Goal: Task Accomplishment & Management: Complete application form

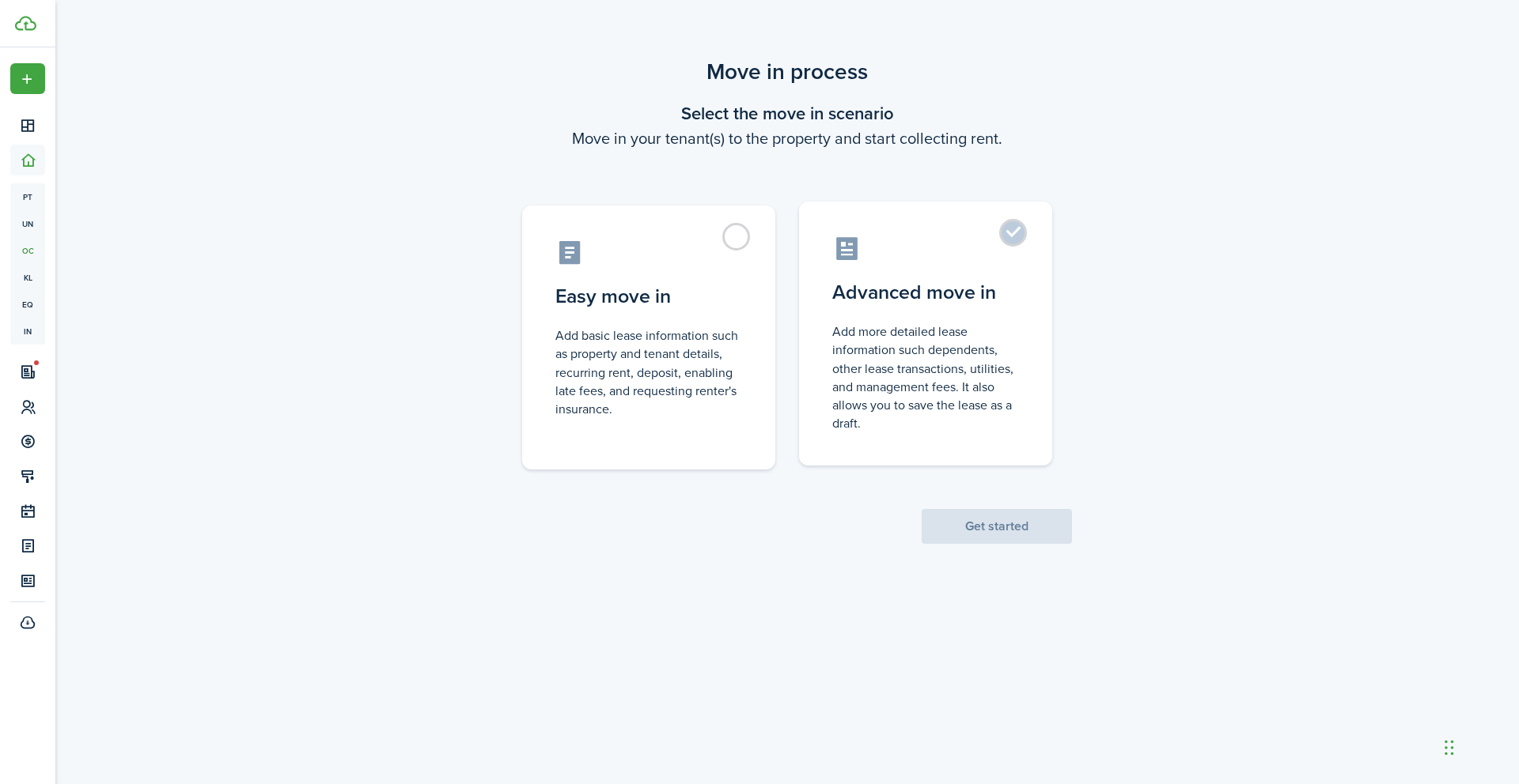
click at [1012, 246] on label "Advanced move in Add more detailed lease information such dependents, other lea…" at bounding box center [926, 334] width 253 height 264
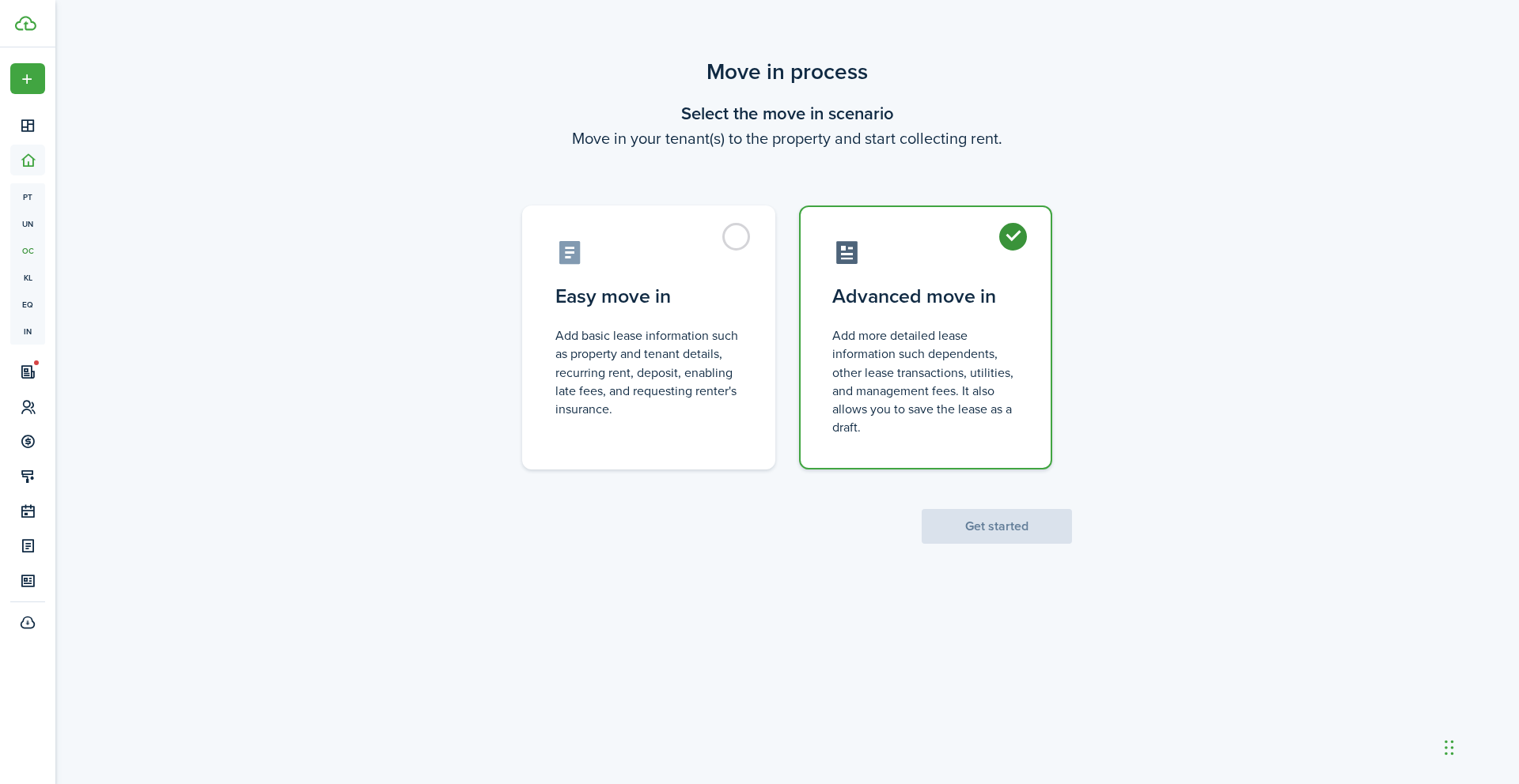
radio input "true"
click at [985, 520] on button "Get started" at bounding box center [997, 526] width 151 height 35
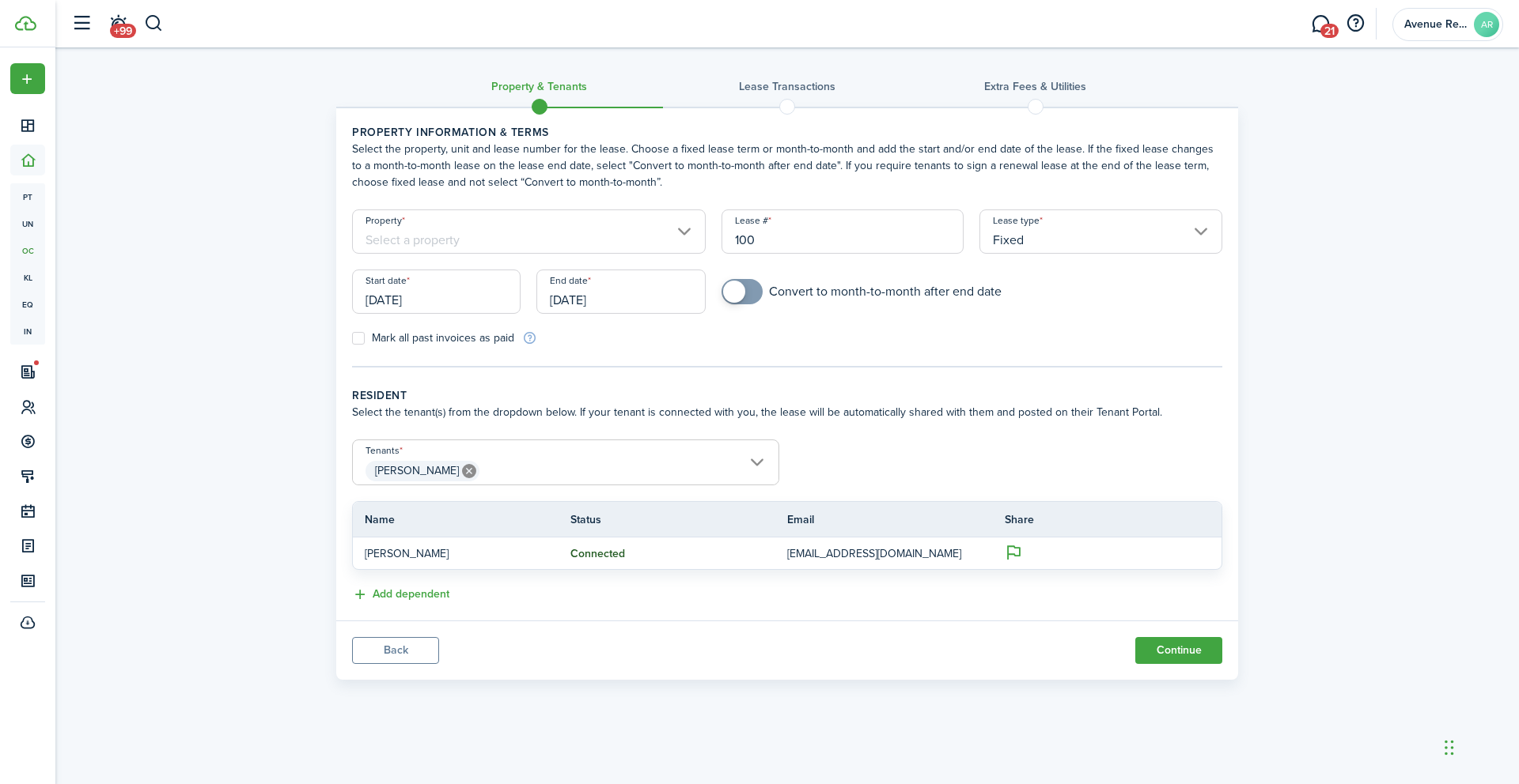
click at [656, 233] on input "Property" at bounding box center [528, 232] width 354 height 45
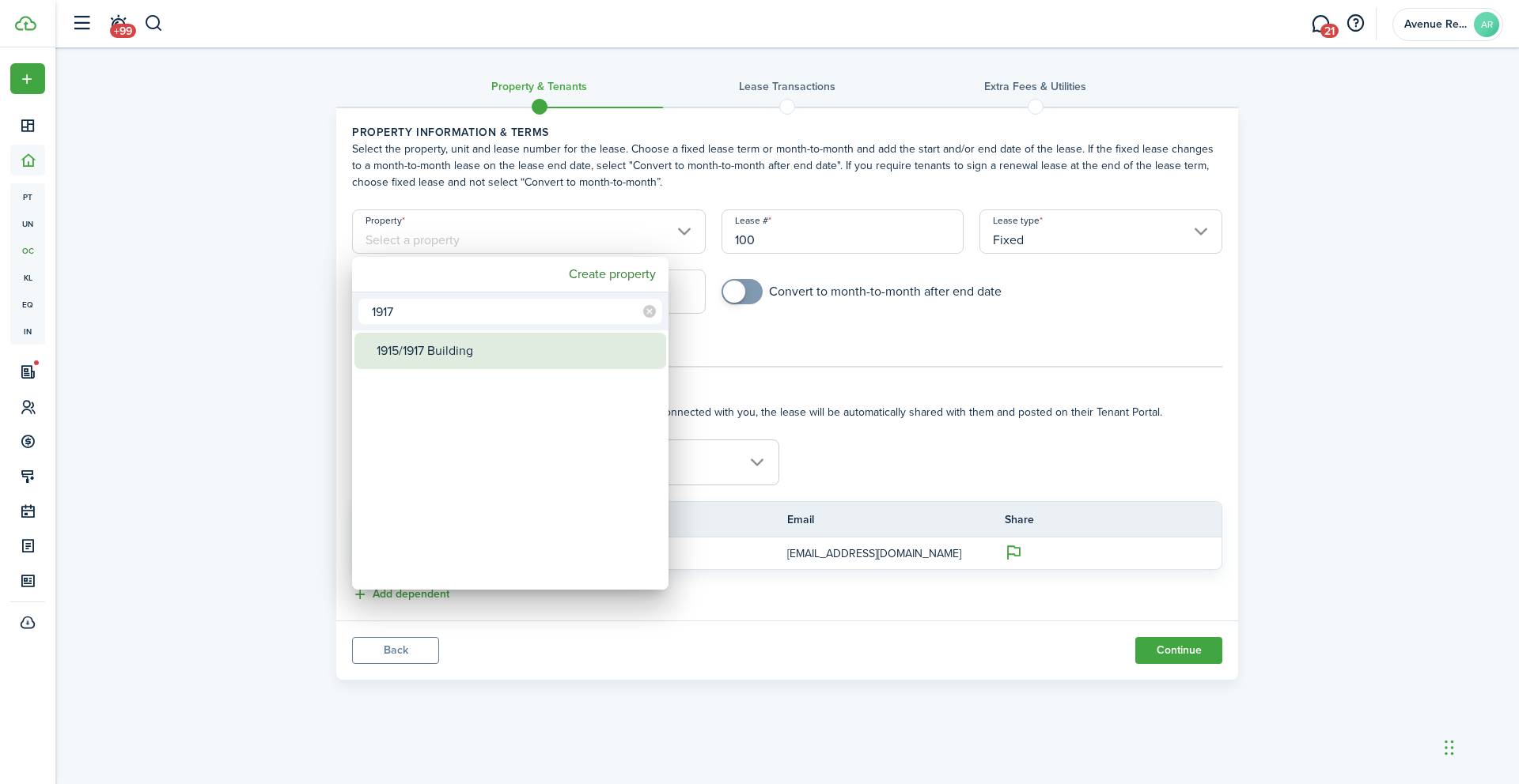
type input "1917"
click at [459, 347] on div "1915/1917 Building" at bounding box center [516, 351] width 280 height 36
type input "1915/1917 Building"
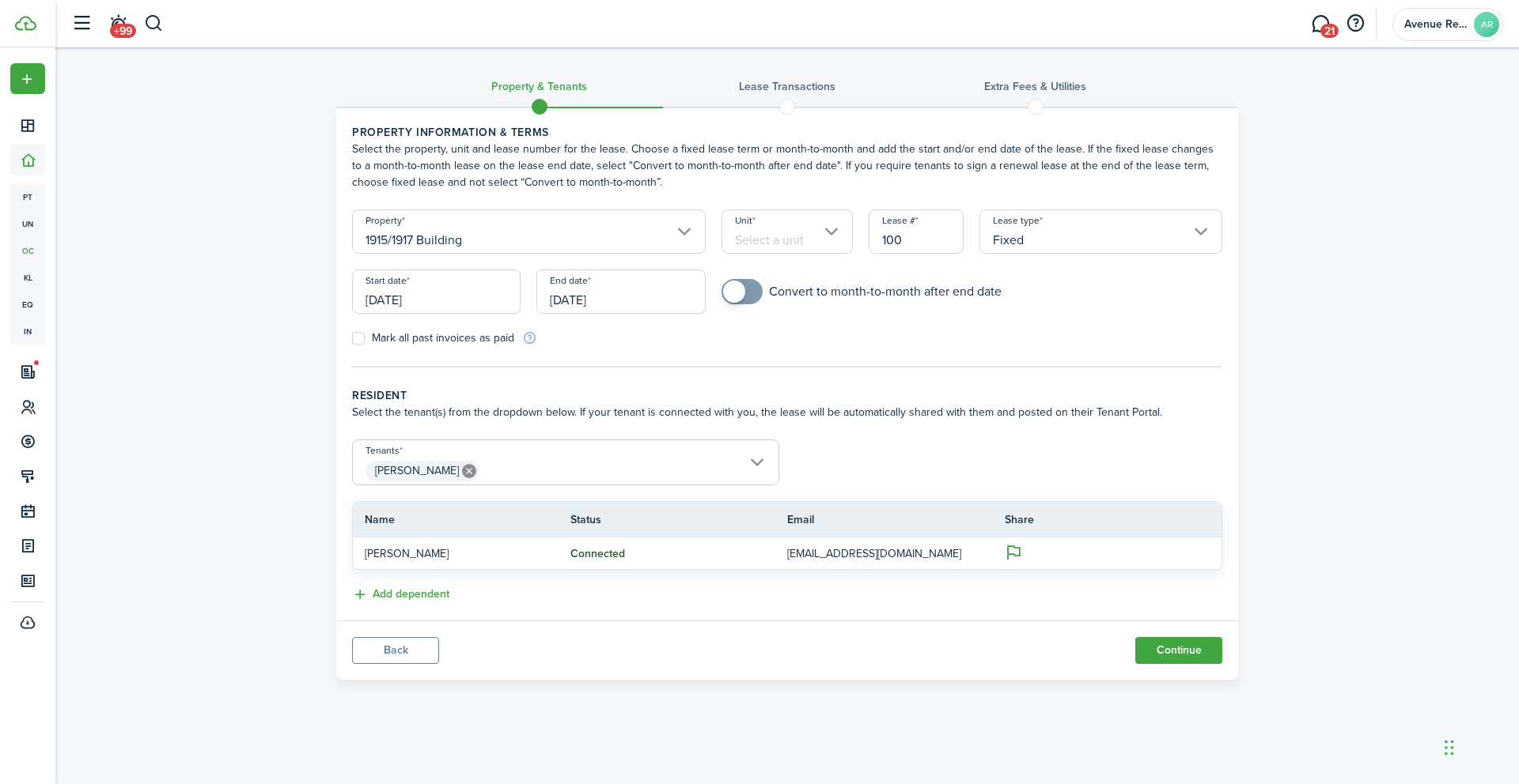
click at [824, 229] on input "Unit" at bounding box center [788, 232] width 132 height 45
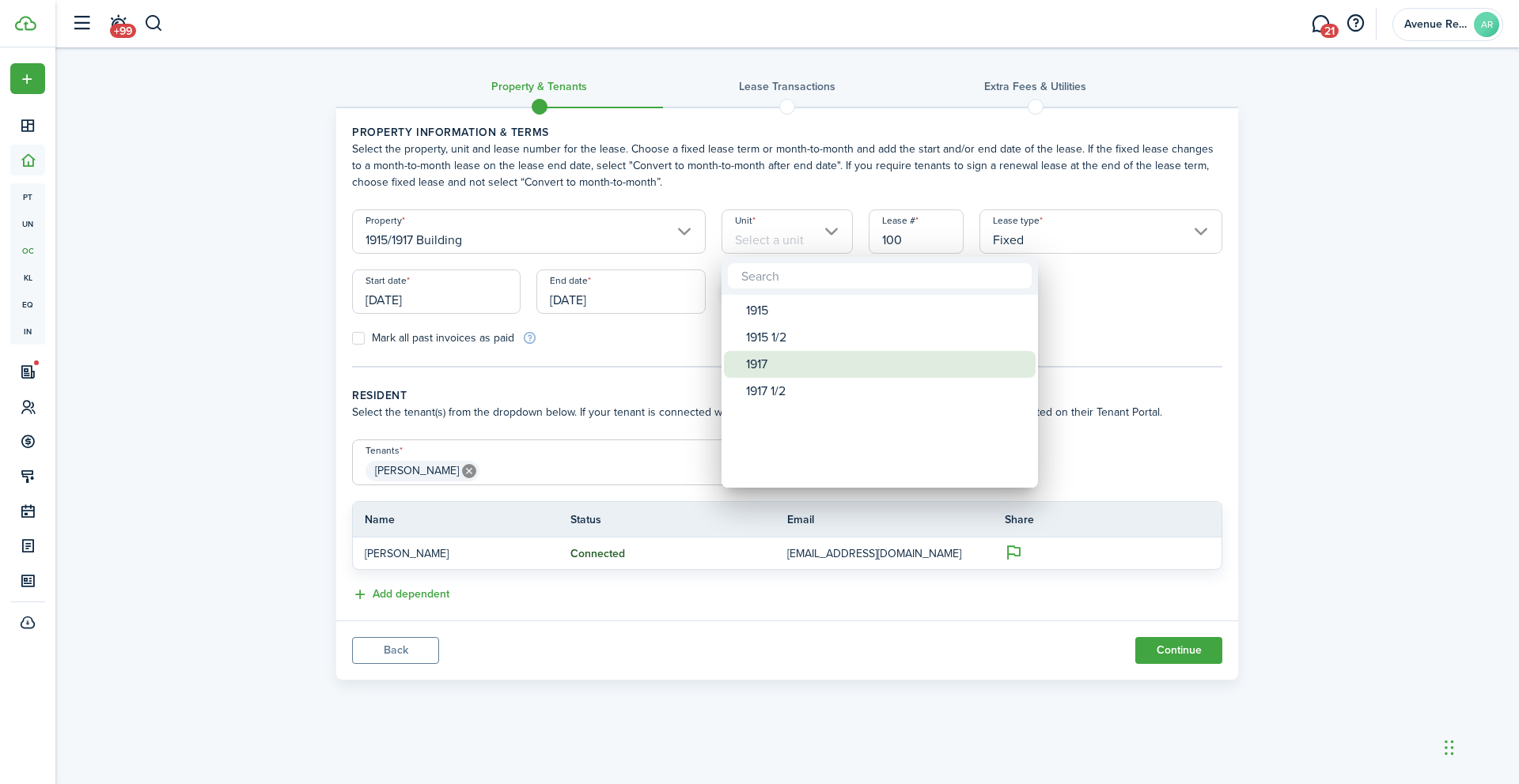
click at [779, 364] on div "1917" at bounding box center [885, 364] width 280 height 27
type input "1917"
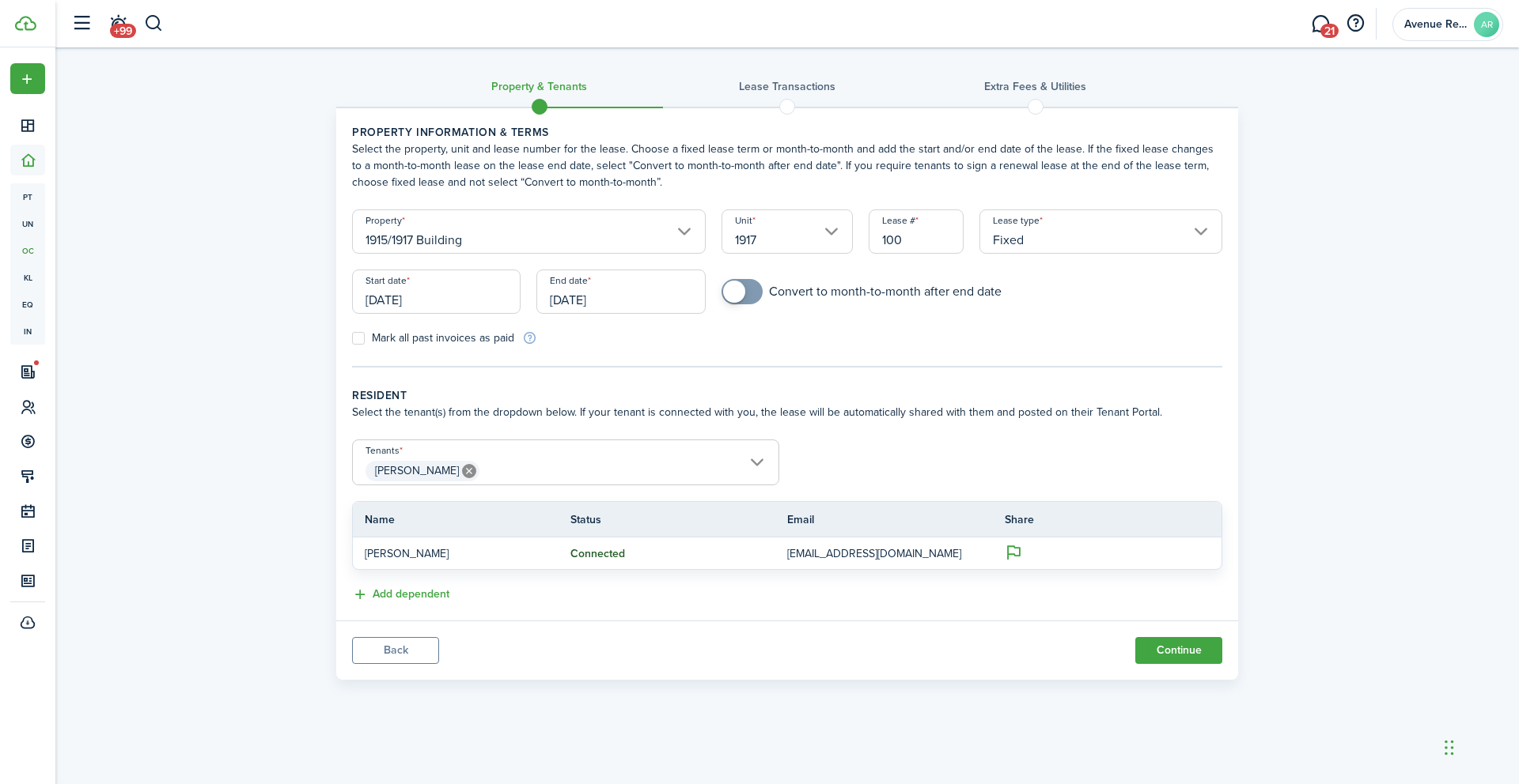
click at [452, 303] on input "[DATE]" at bounding box center [436, 292] width 169 height 45
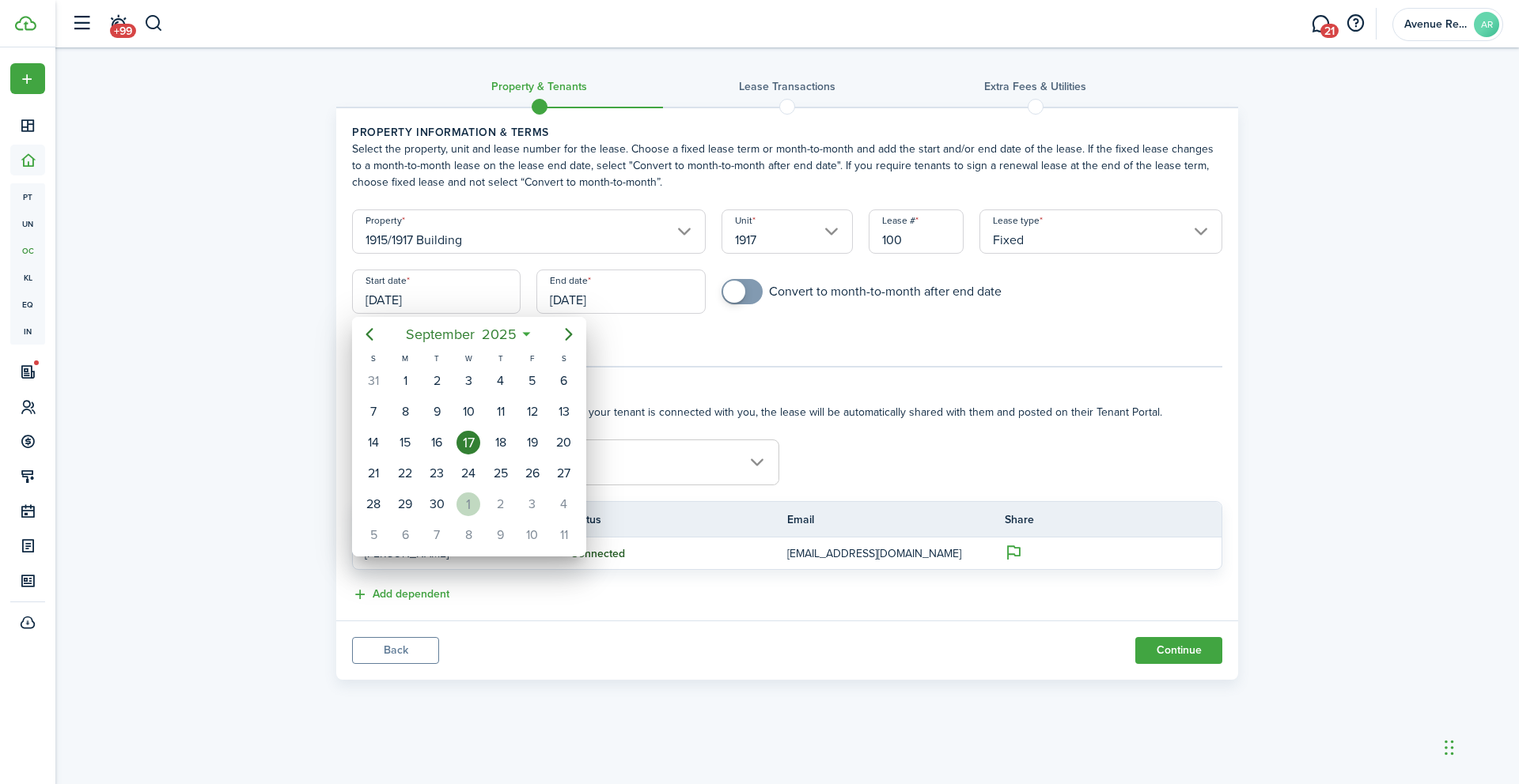
click at [468, 496] on div "1" at bounding box center [468, 505] width 24 height 24
type input "[DATE]"
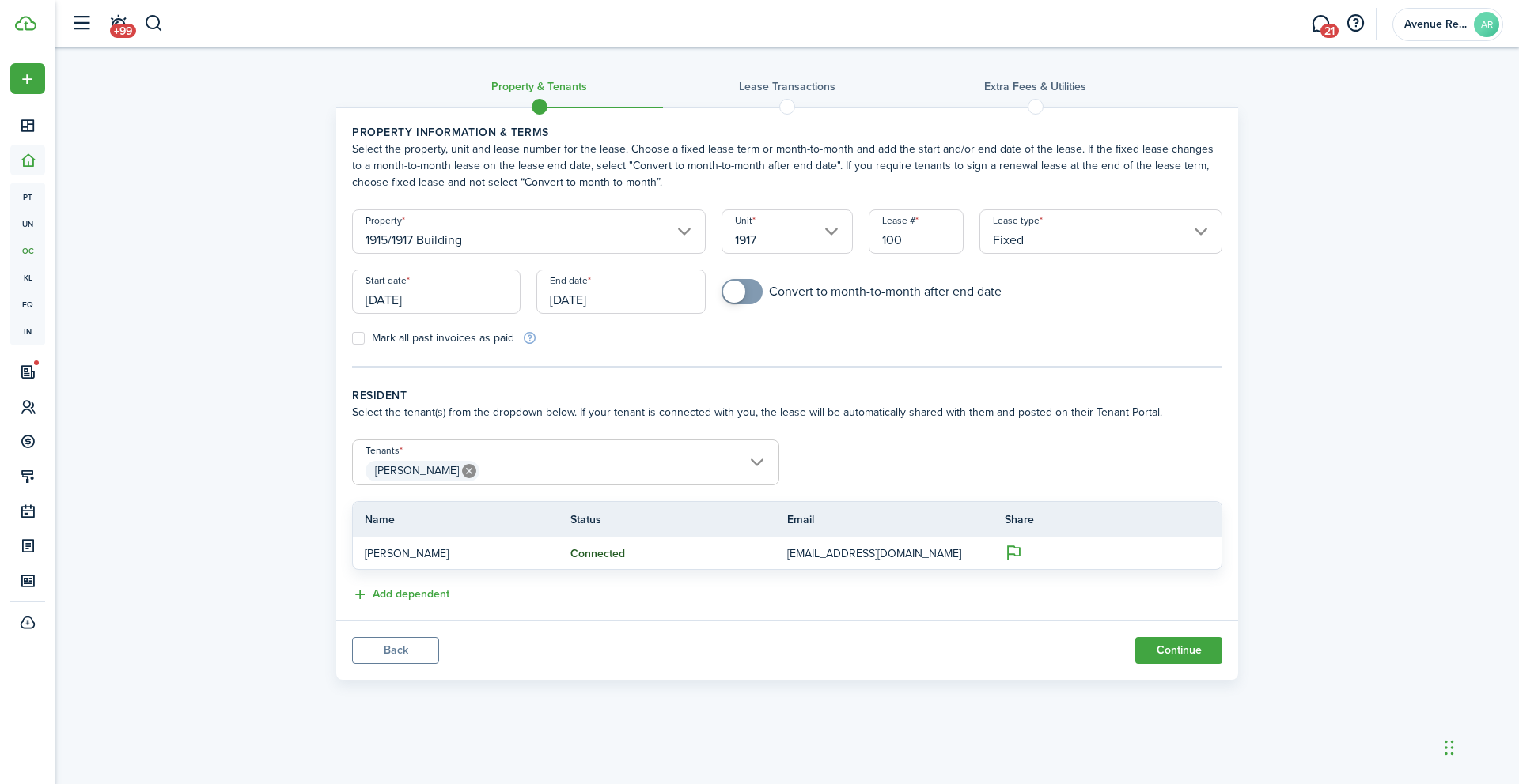
click at [648, 296] on input "[DATE]" at bounding box center [620, 292] width 169 height 45
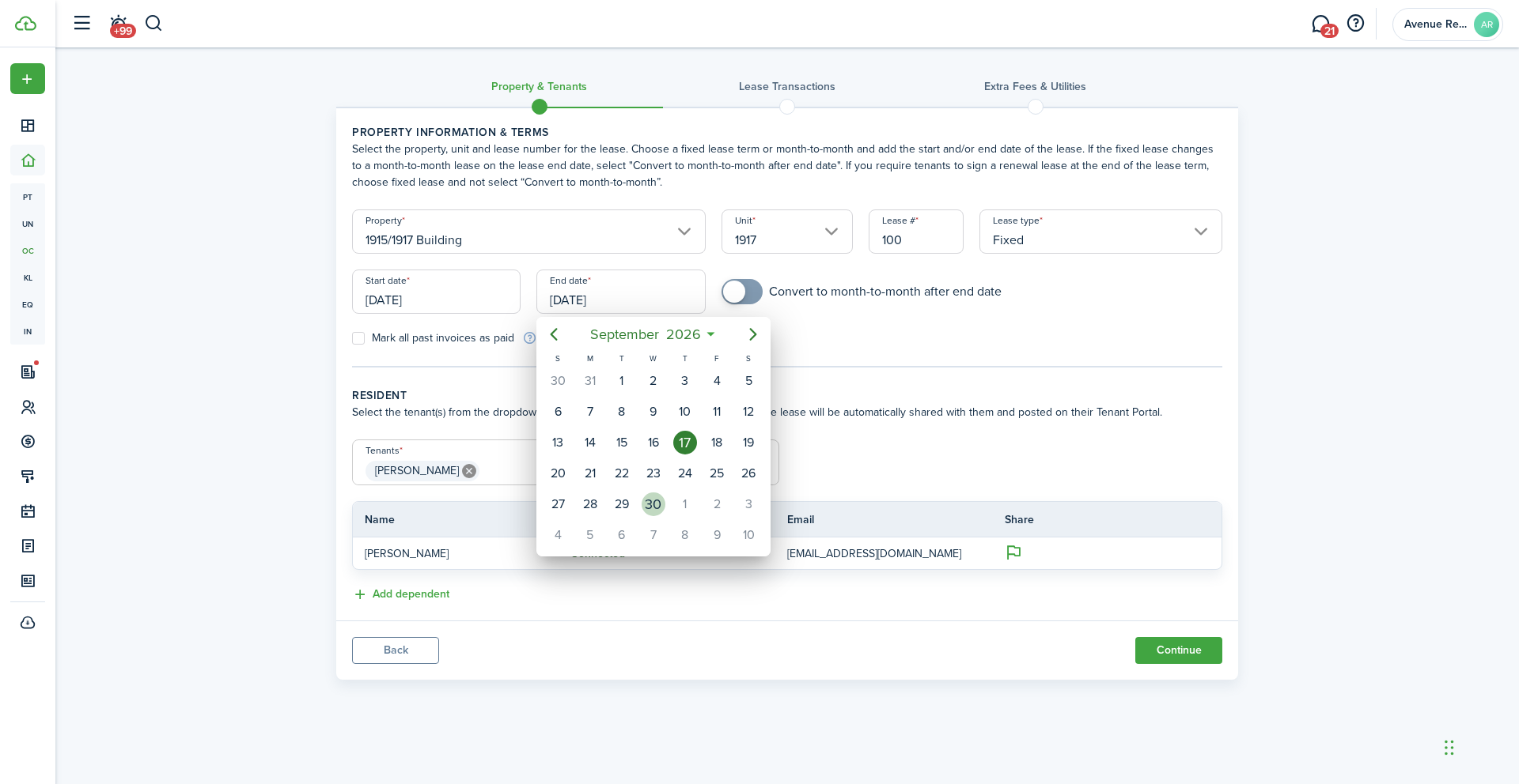
click at [656, 512] on div "30" at bounding box center [653, 505] width 24 height 24
type input "[DATE]"
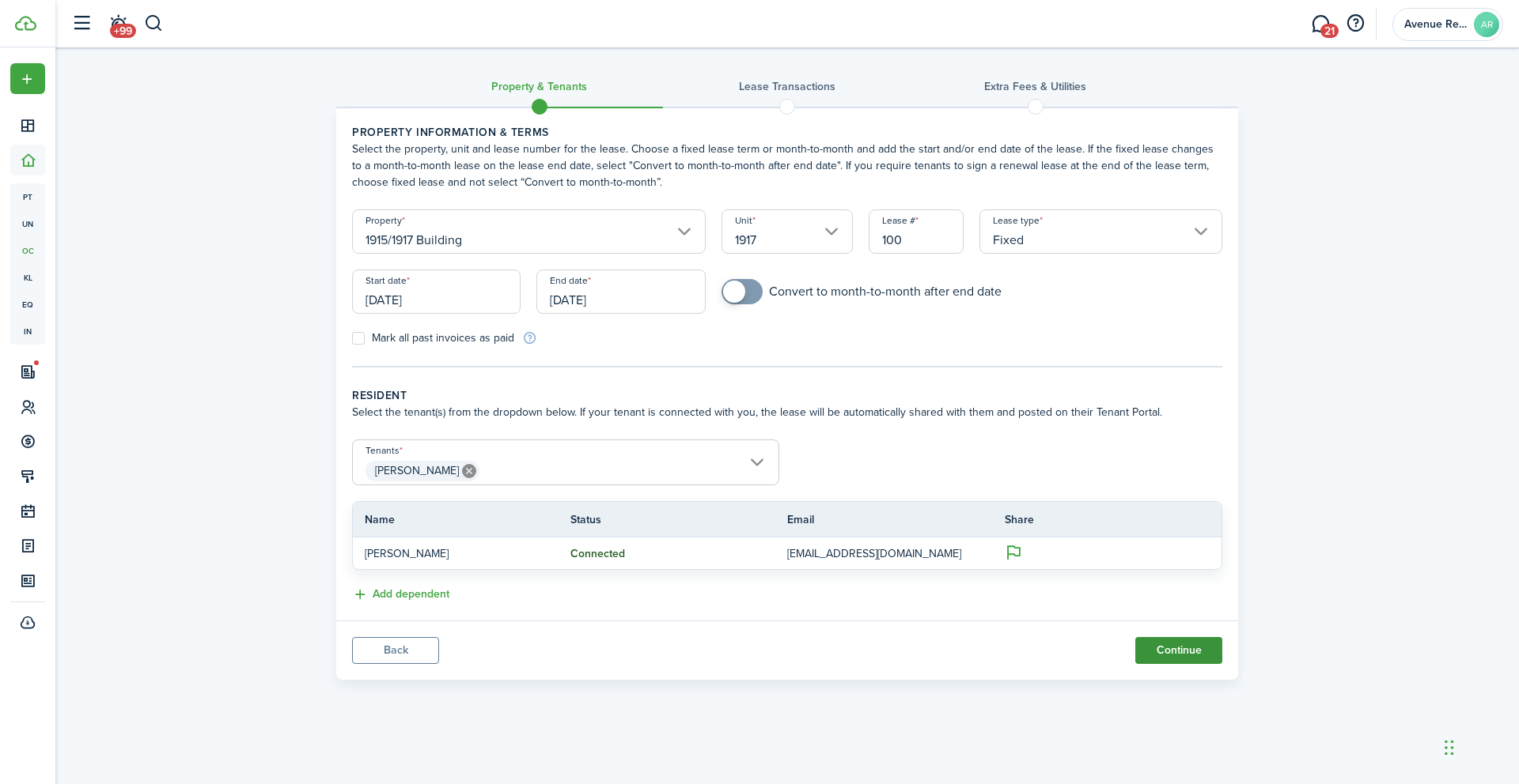
click at [1171, 654] on button "Continue" at bounding box center [1179, 650] width 87 height 27
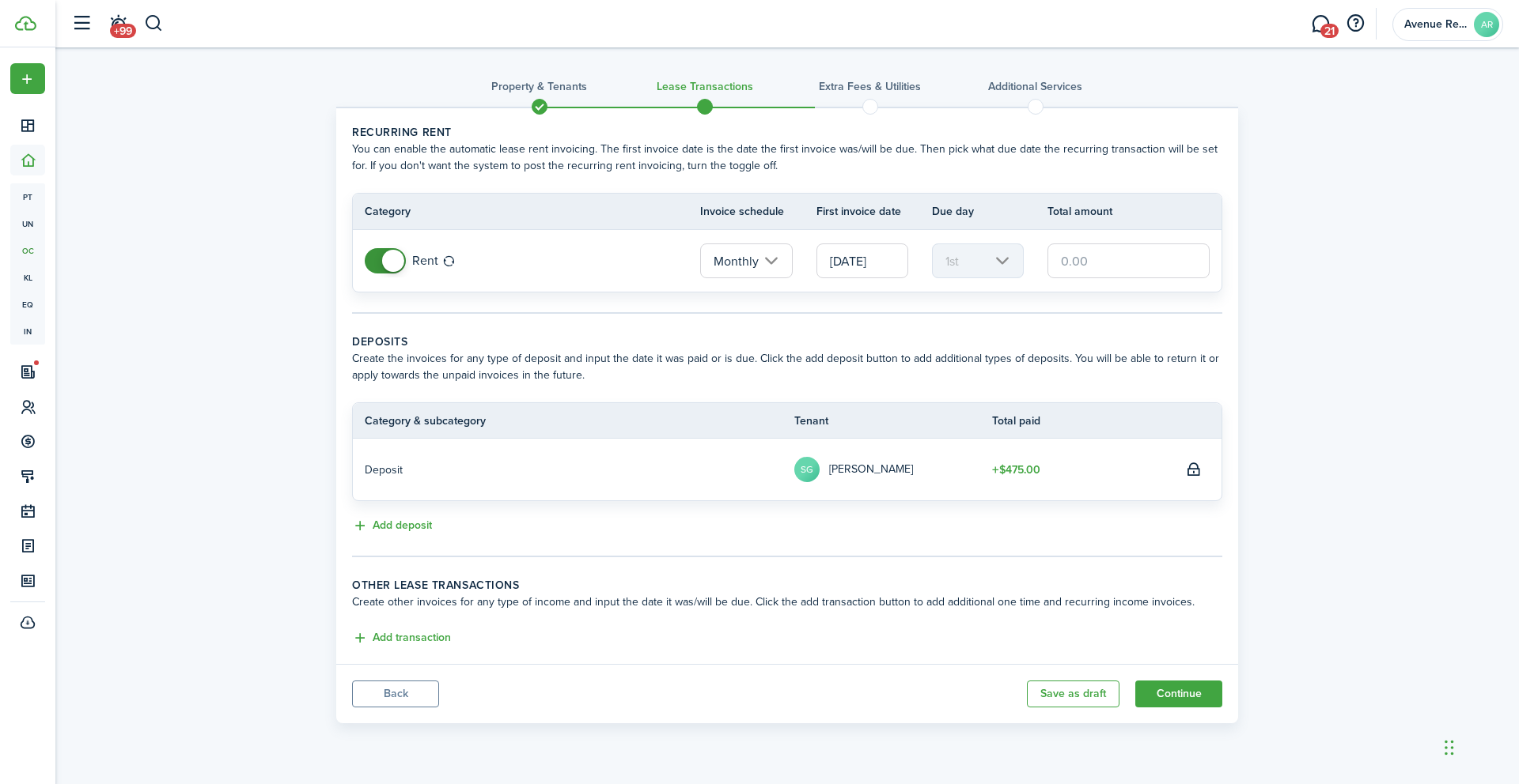
click at [1110, 264] on input "text" at bounding box center [1128, 261] width 162 height 35
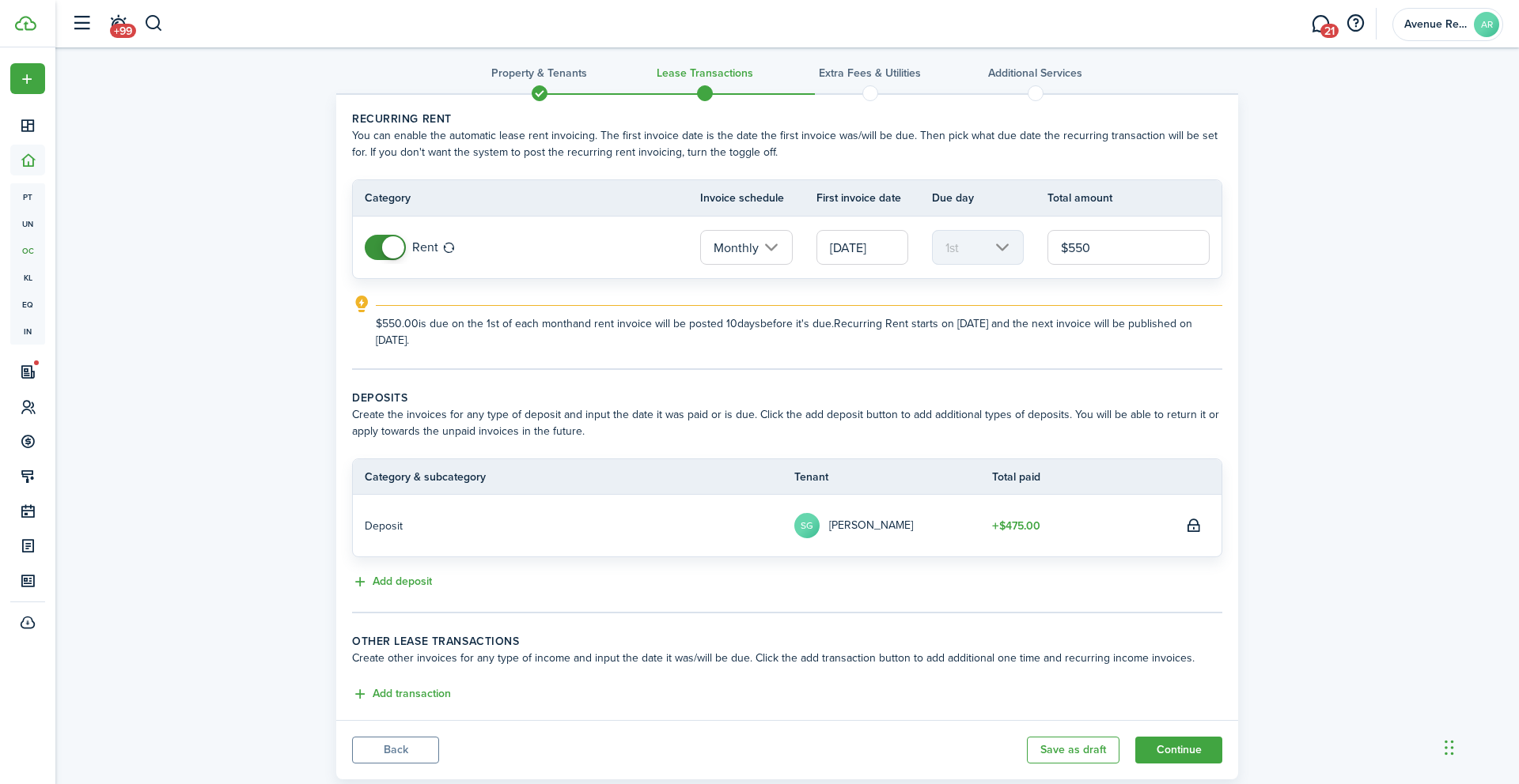
scroll to position [52, 0]
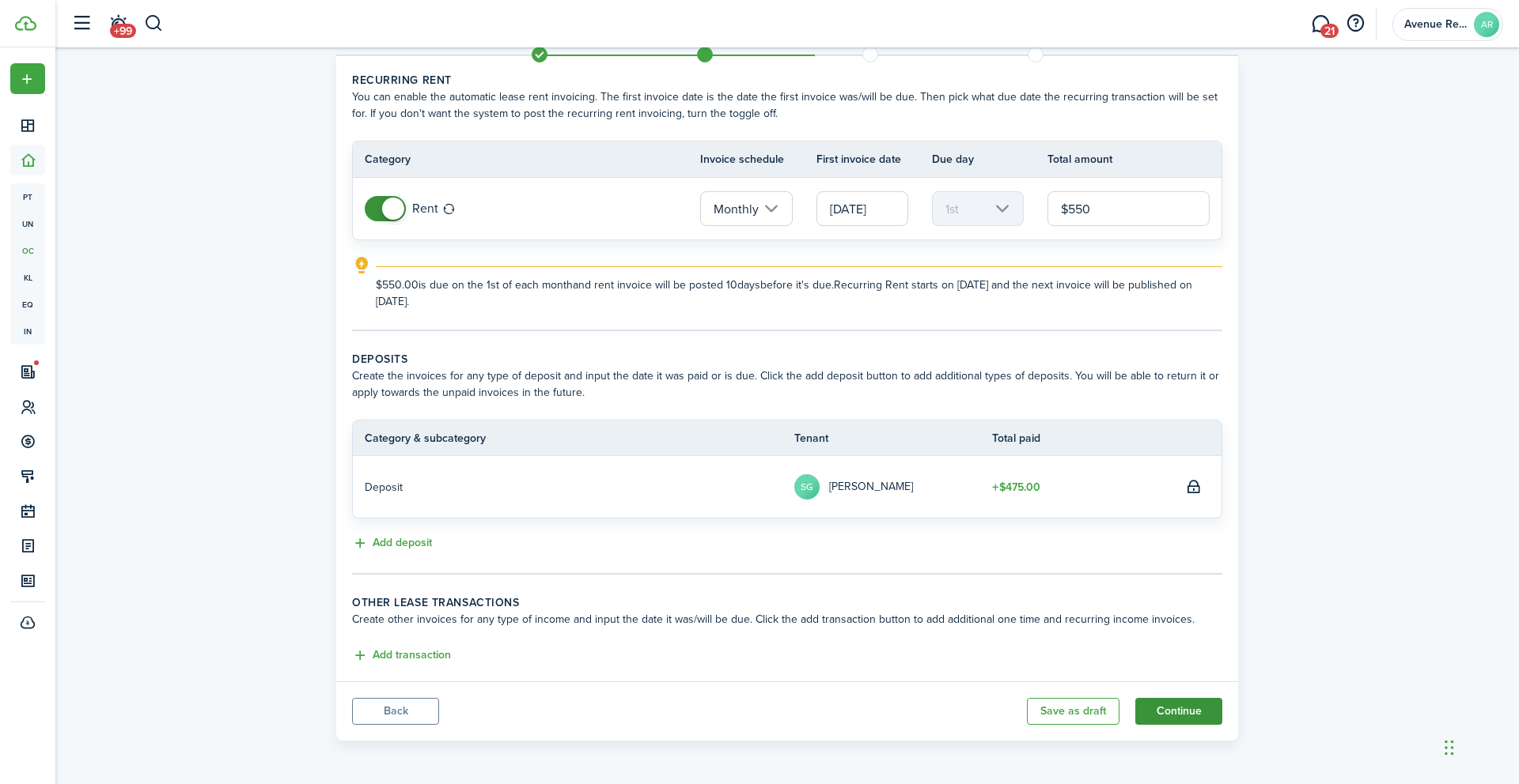
type input "$550.00"
click at [1166, 716] on button "Continue" at bounding box center [1179, 711] width 87 height 27
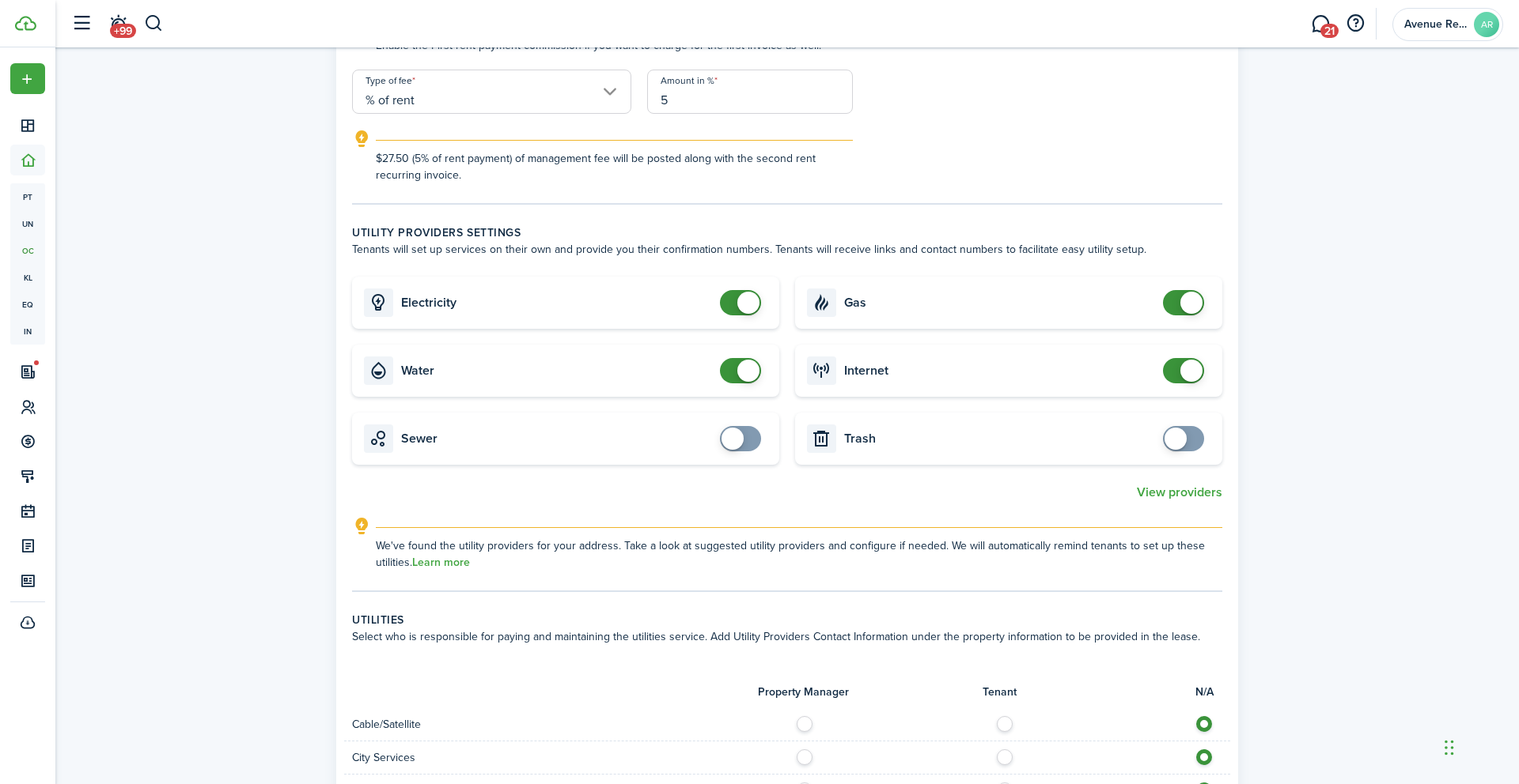
scroll to position [827, 0]
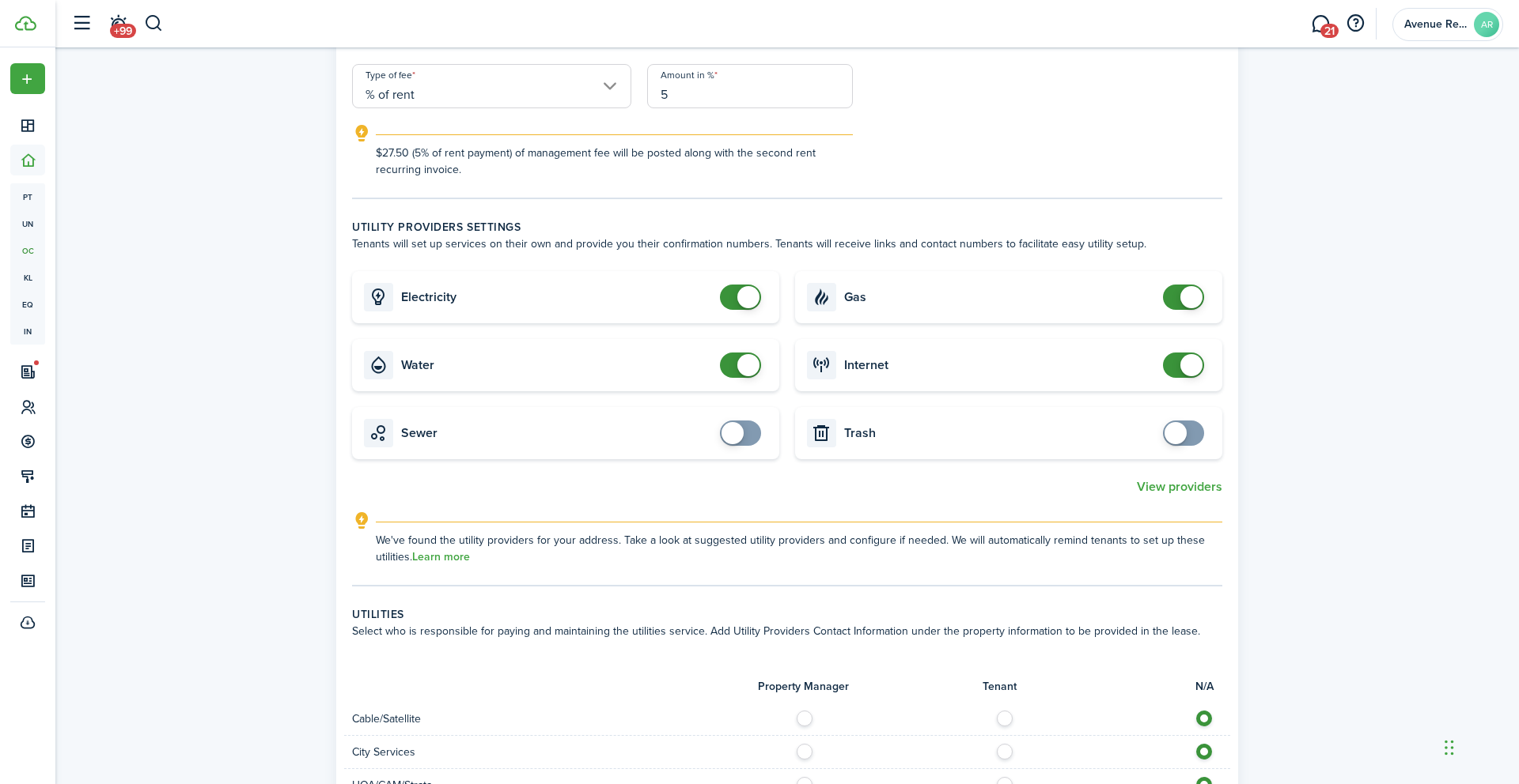
checkbox input "false"
click at [732, 286] on span at bounding box center [740, 298] width 15 height 26
checkbox input "false"
click at [732, 367] on span at bounding box center [740, 365] width 15 height 26
checkbox input "false"
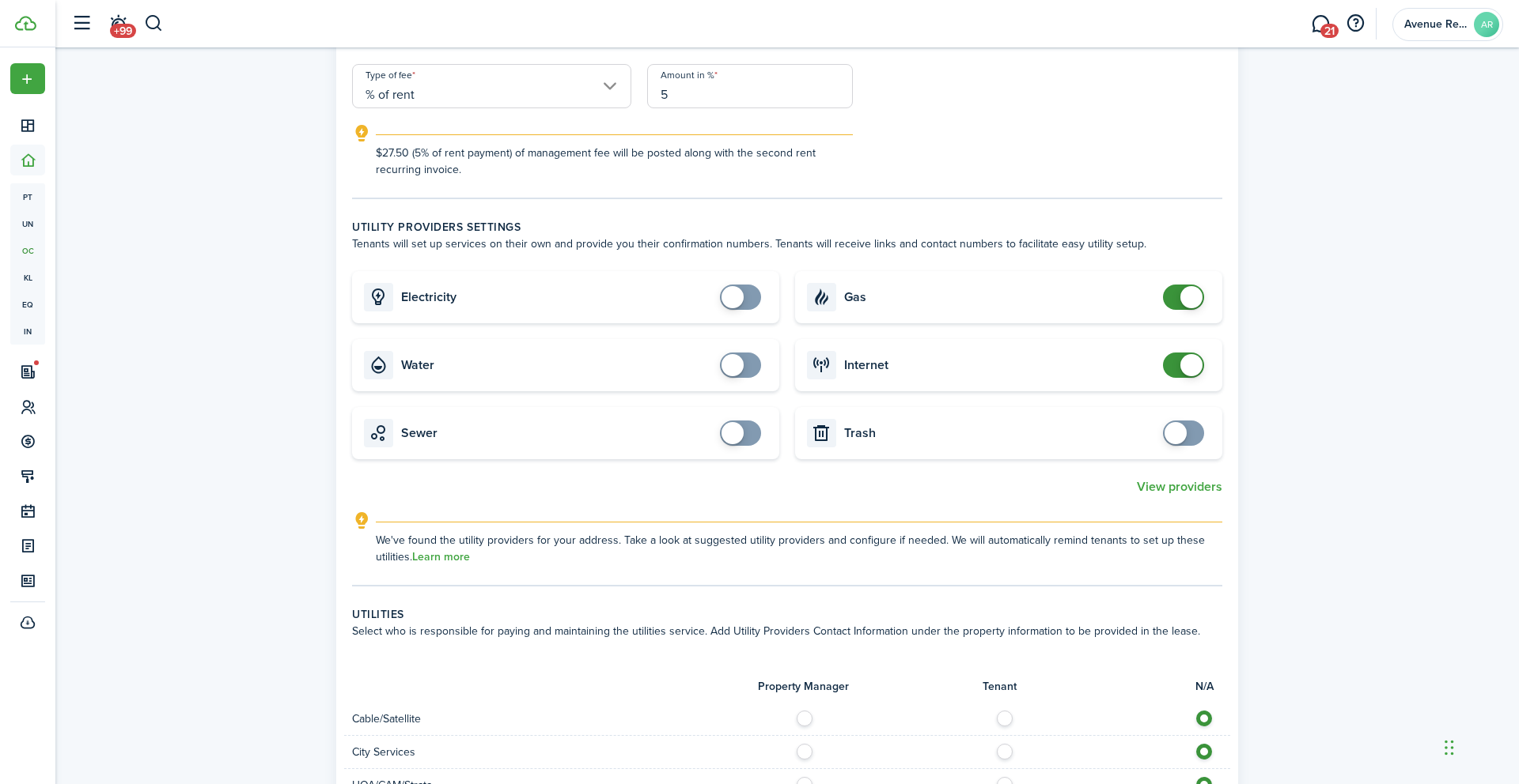
click at [1176, 303] on span at bounding box center [1183, 298] width 15 height 26
checkbox input "false"
click at [1176, 369] on span at bounding box center [1183, 365] width 15 height 26
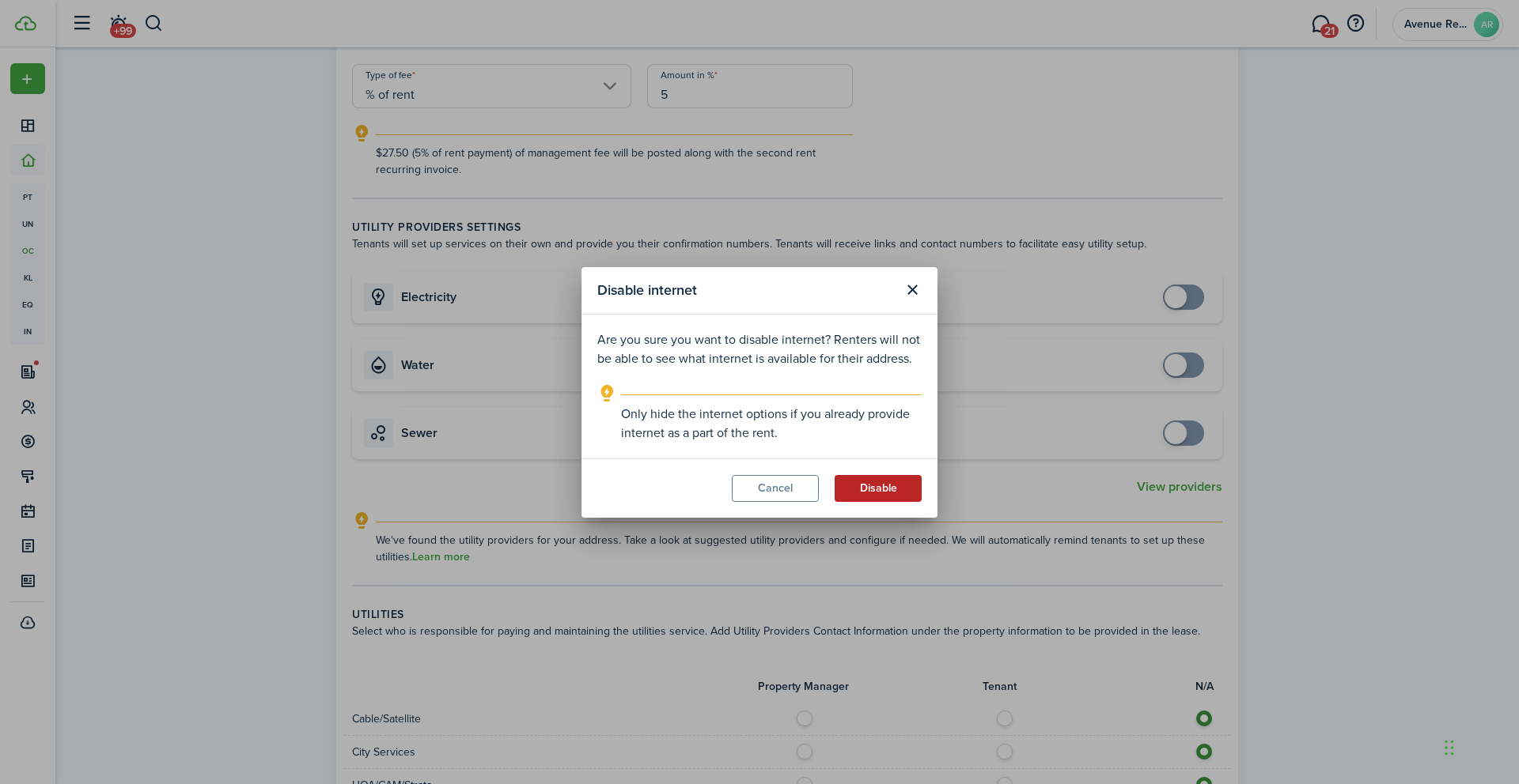
click at [879, 492] on button "Disable" at bounding box center [879, 488] width 87 height 27
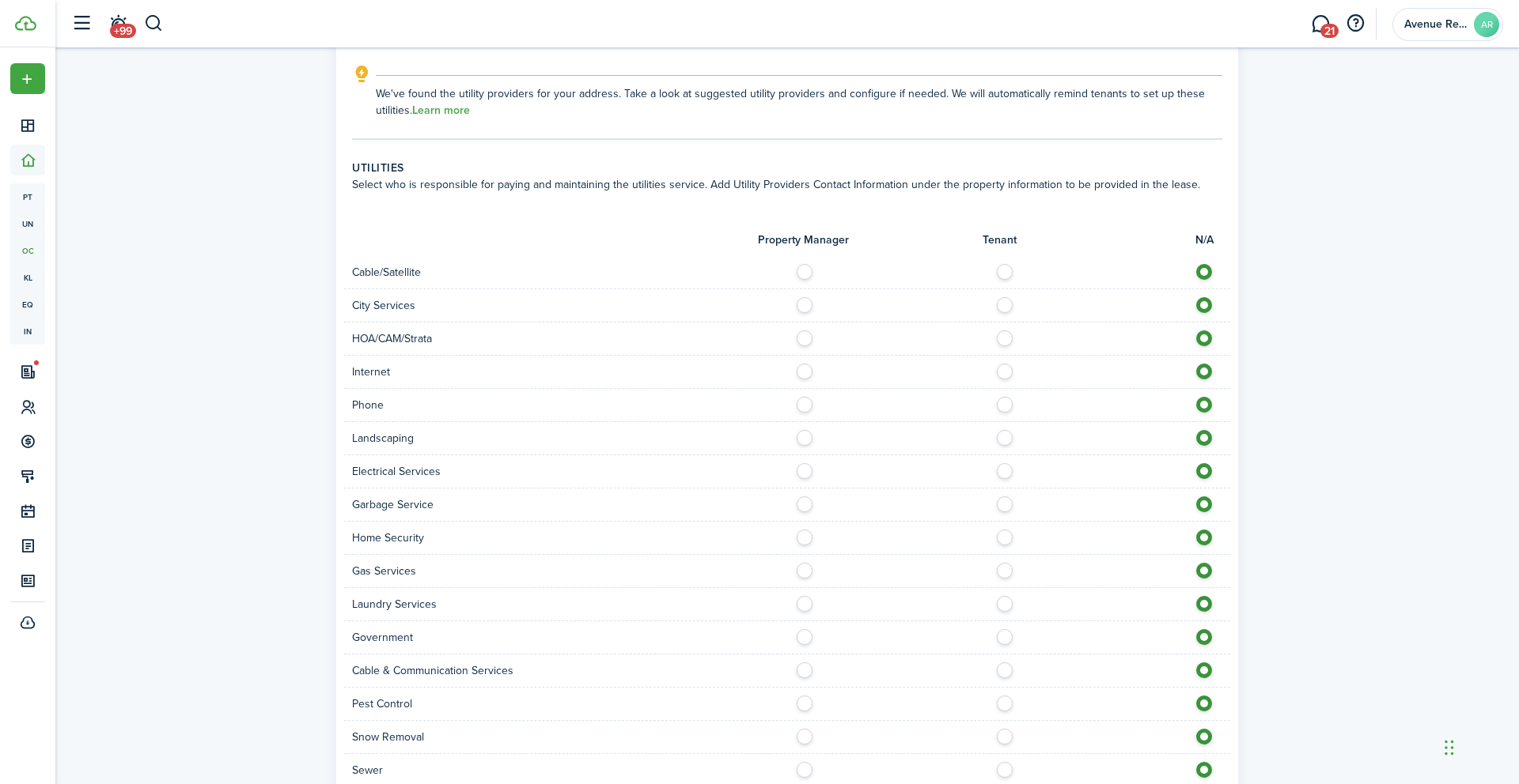
scroll to position [1428, 0]
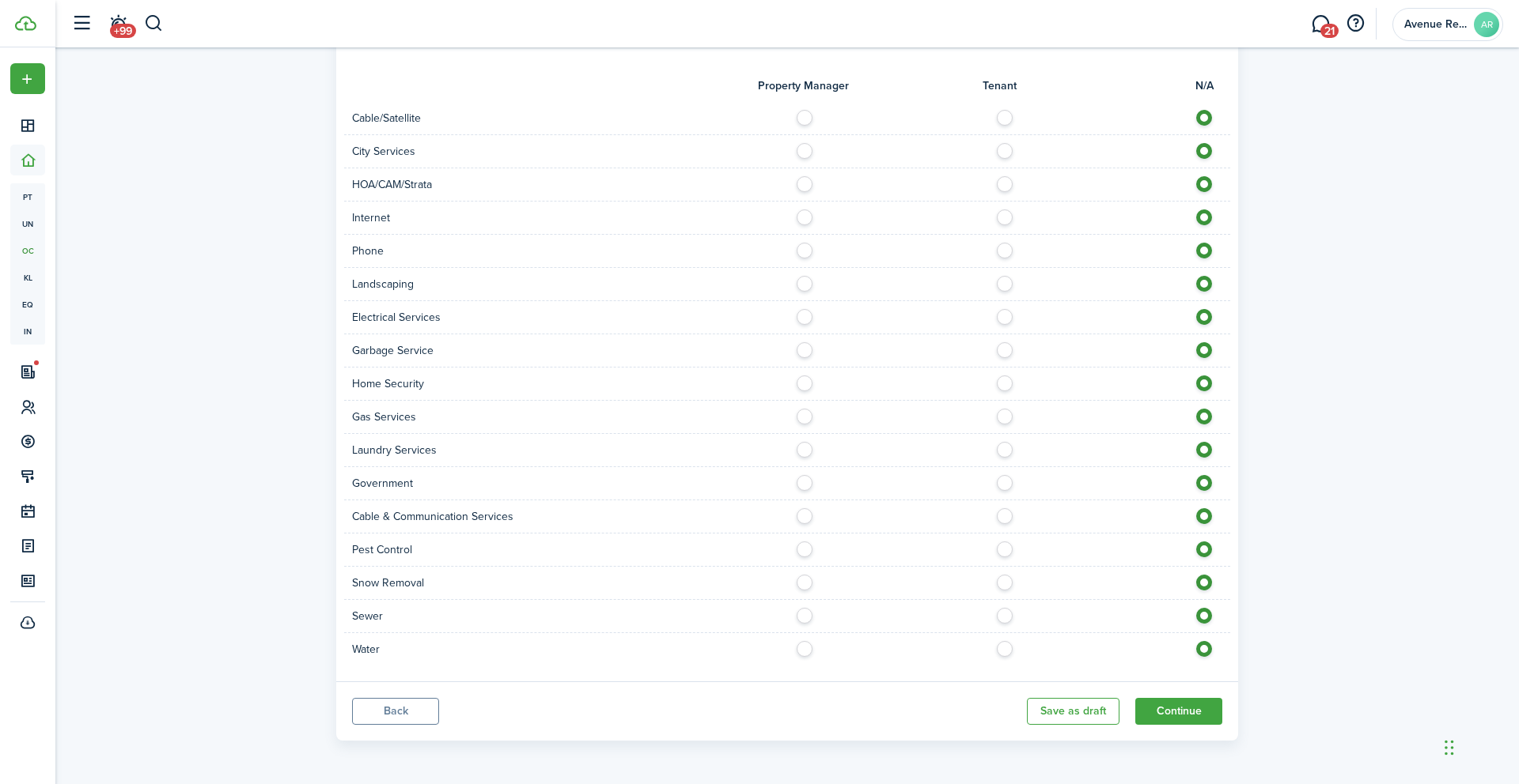
click at [1005, 315] on label at bounding box center [1009, 312] width 27 height 8
radio input "true"
click at [1008, 417] on label at bounding box center [1009, 413] width 27 height 8
radio input "true"
click at [804, 615] on label at bounding box center [808, 611] width 27 height 8
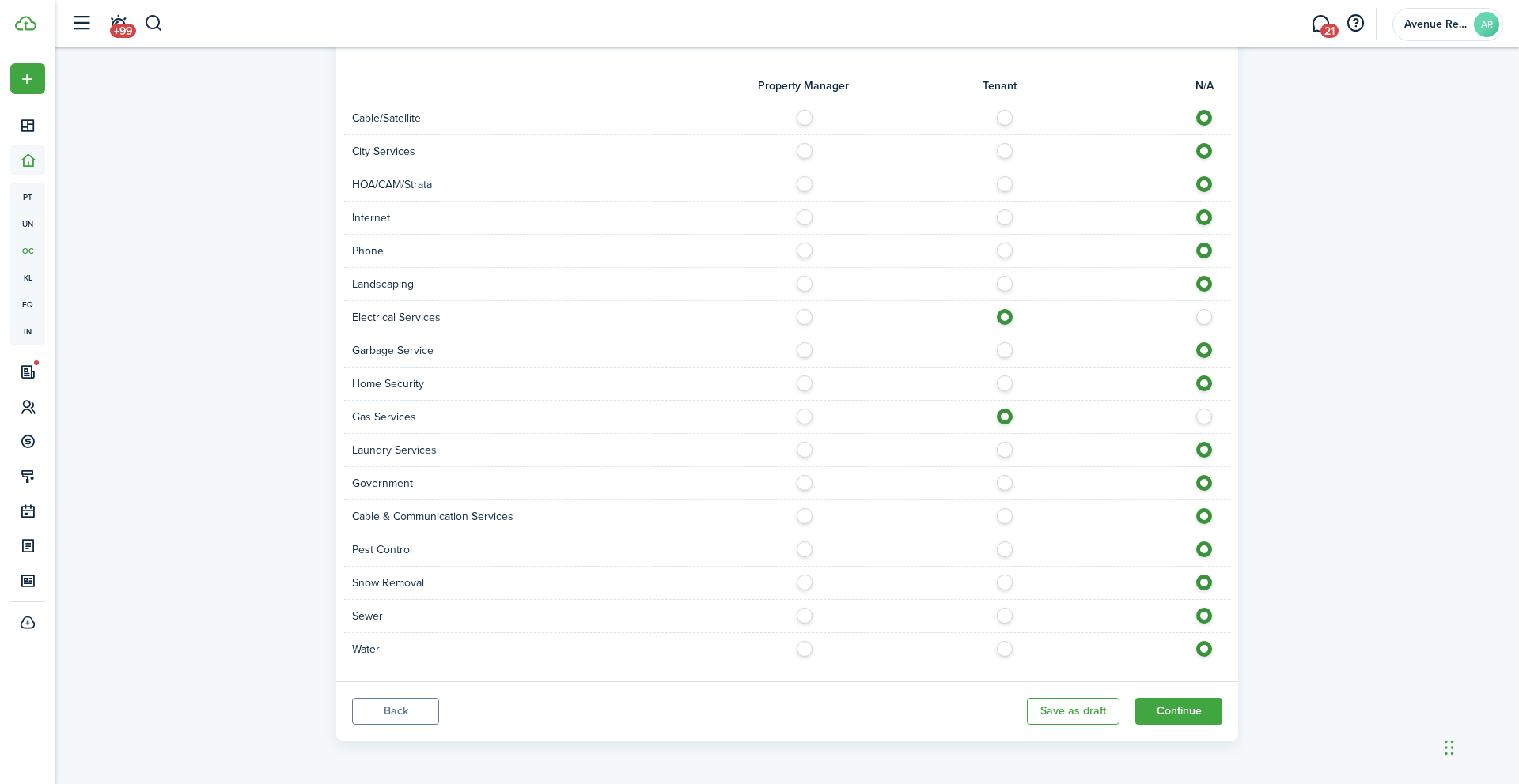
radio input "true"
click at [807, 648] on label at bounding box center [808, 644] width 27 height 8
radio input "true"
click at [1176, 713] on button "Continue" at bounding box center [1179, 711] width 87 height 27
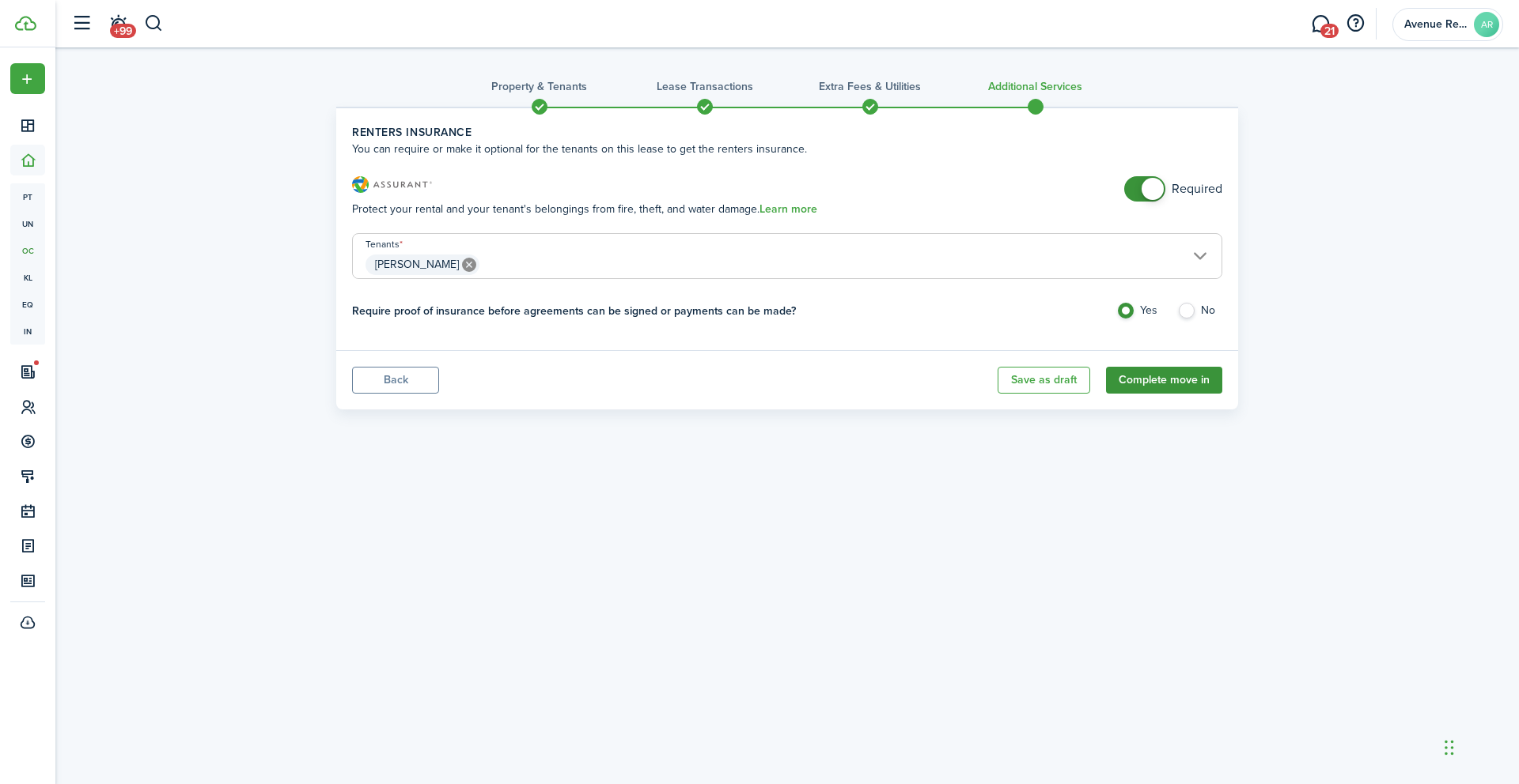
click at [1161, 383] on button "Complete move in" at bounding box center [1165, 380] width 116 height 27
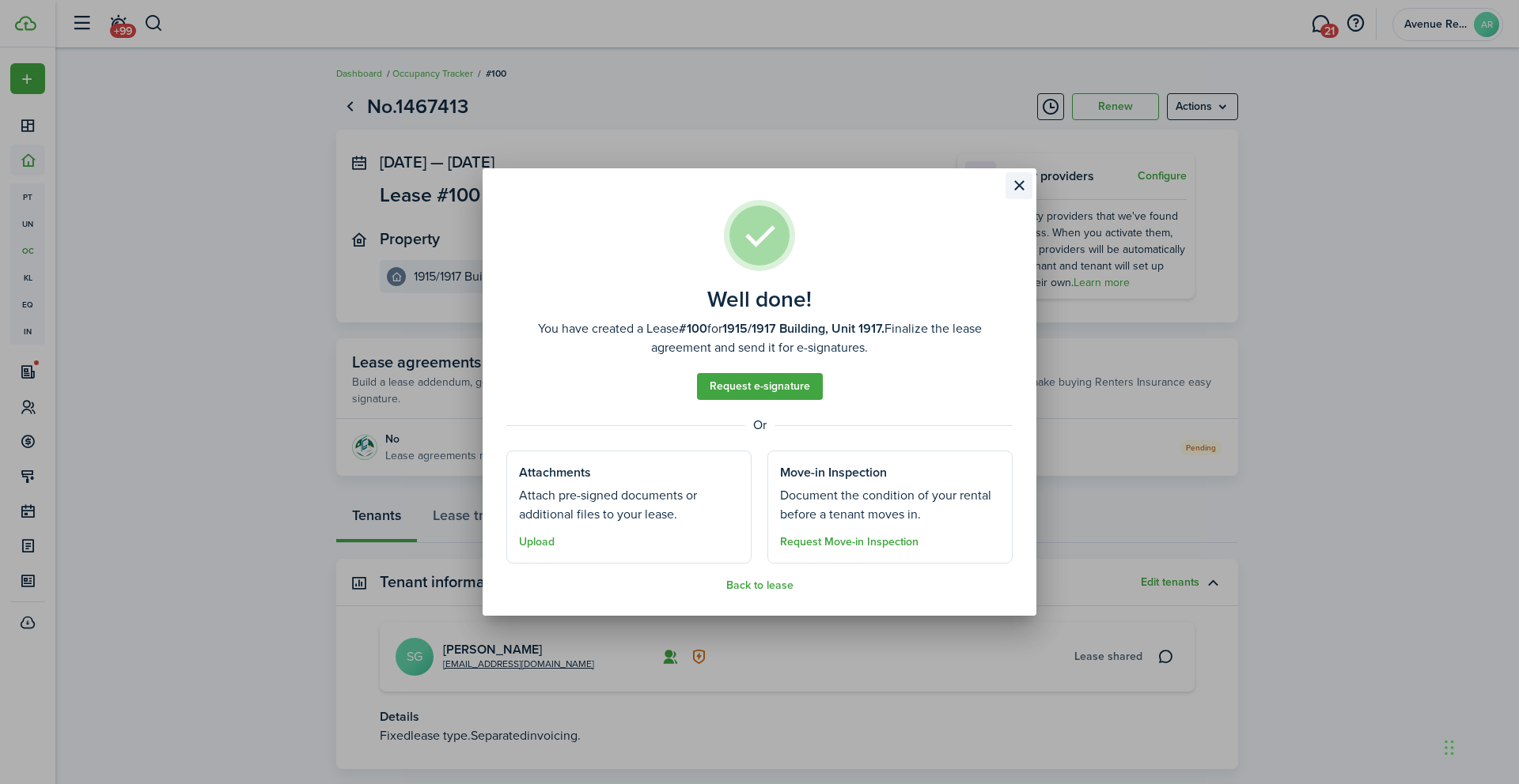
click at [1021, 183] on button "Close modal" at bounding box center [1018, 185] width 27 height 27
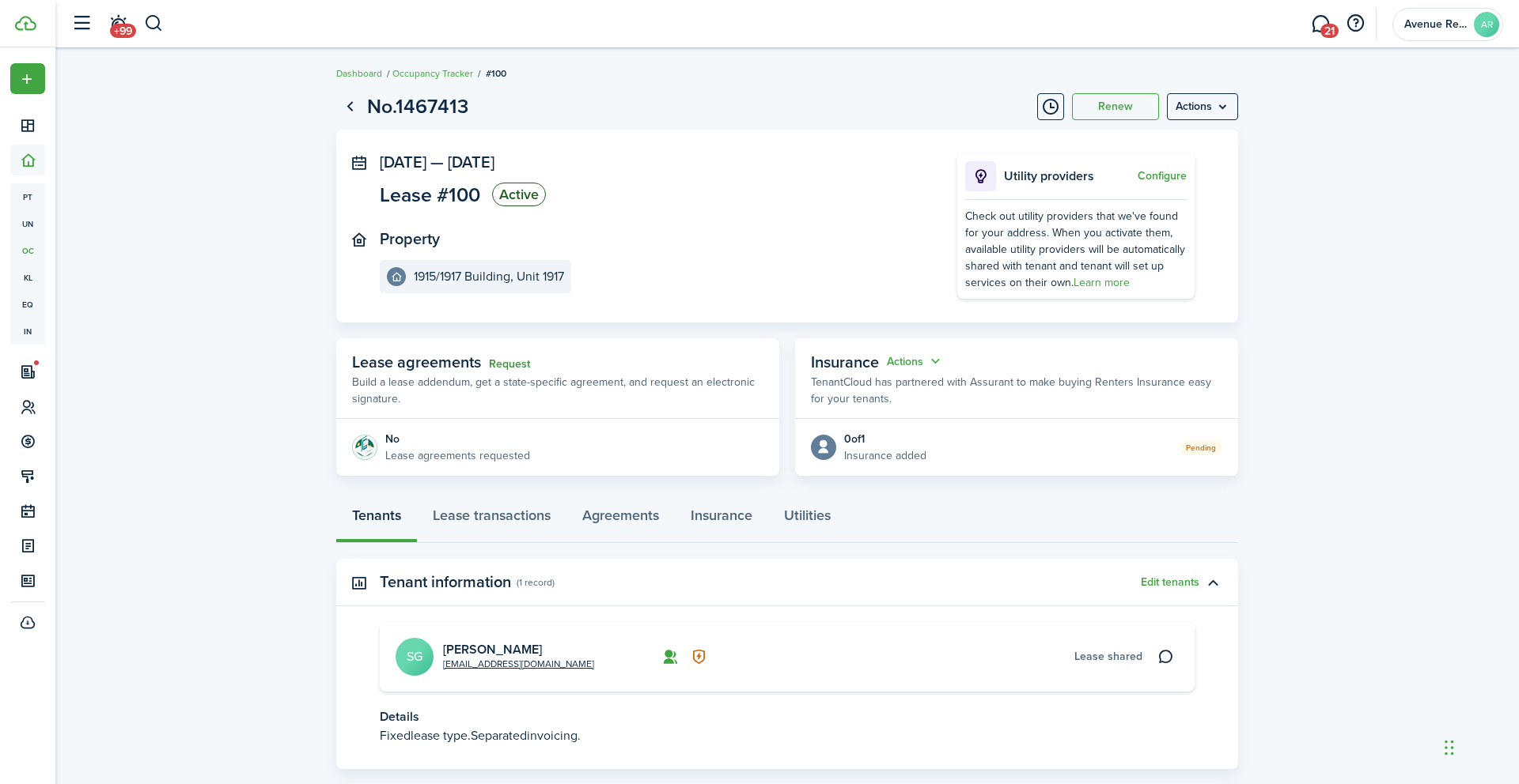
click at [513, 363] on link "Request" at bounding box center [509, 364] width 41 height 13
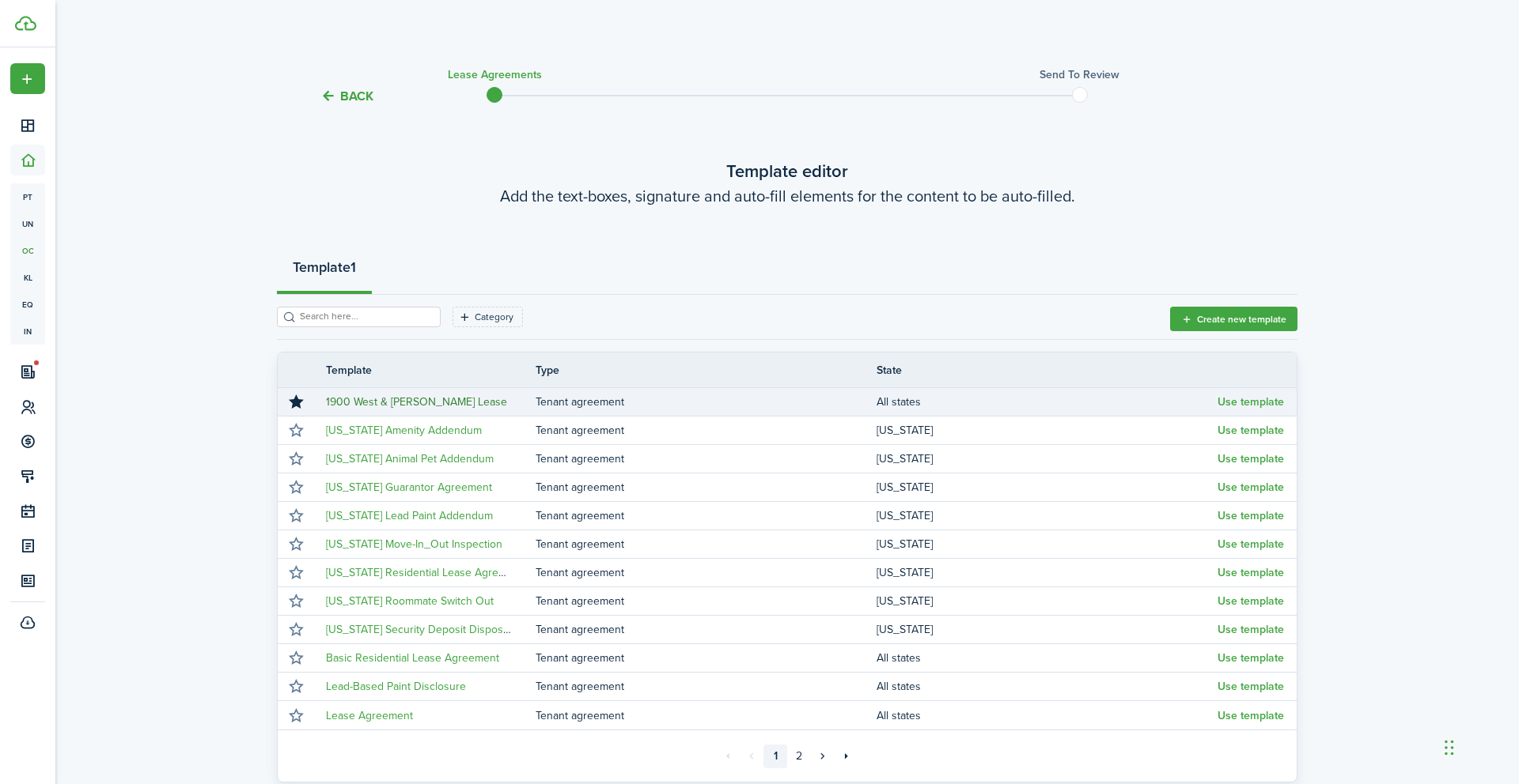
click at [395, 401] on link "1900 West & [PERSON_NAME] Lease" at bounding box center [417, 401] width 182 height 16
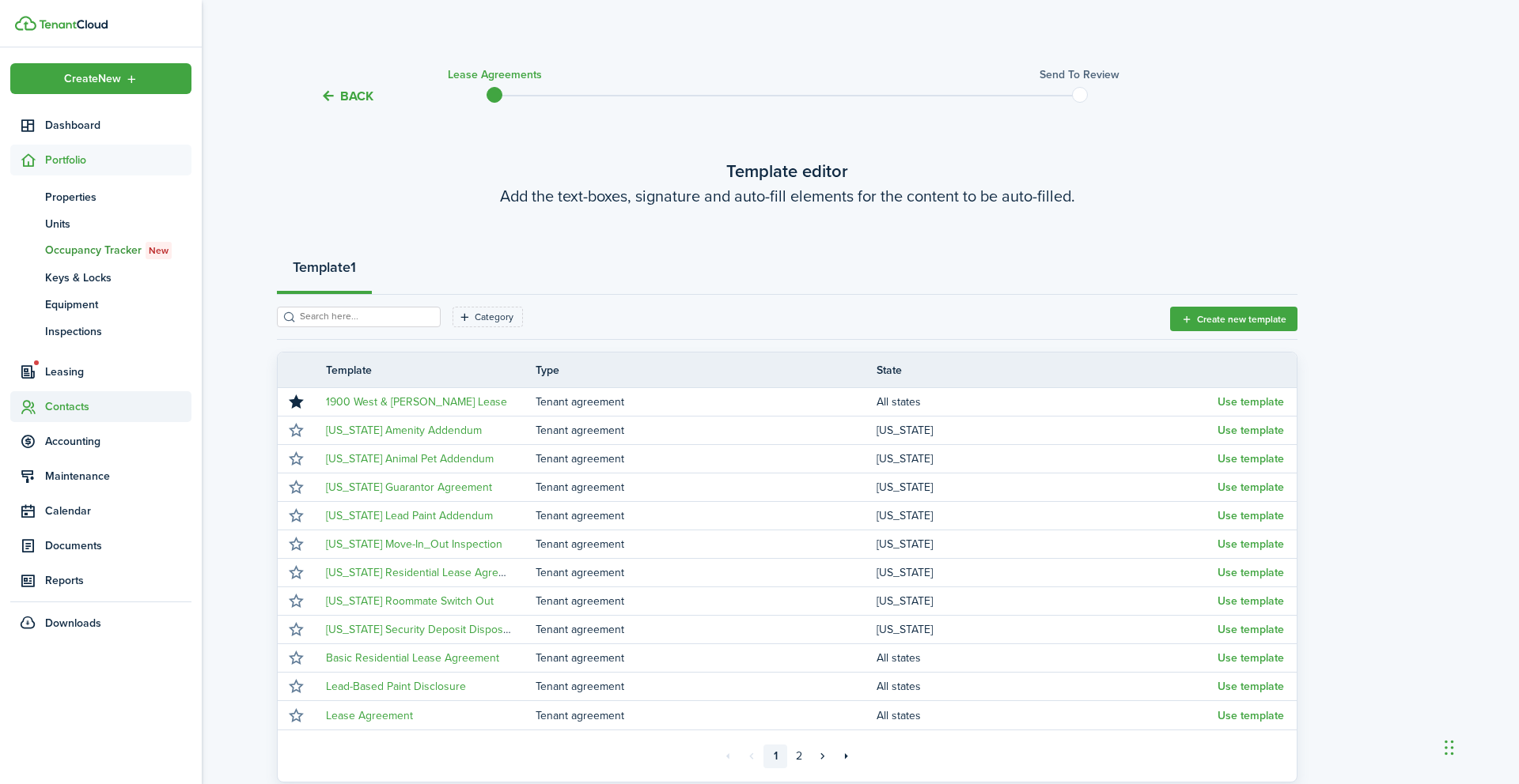
click at [79, 407] on span "Contacts" at bounding box center [118, 407] width 146 height 16
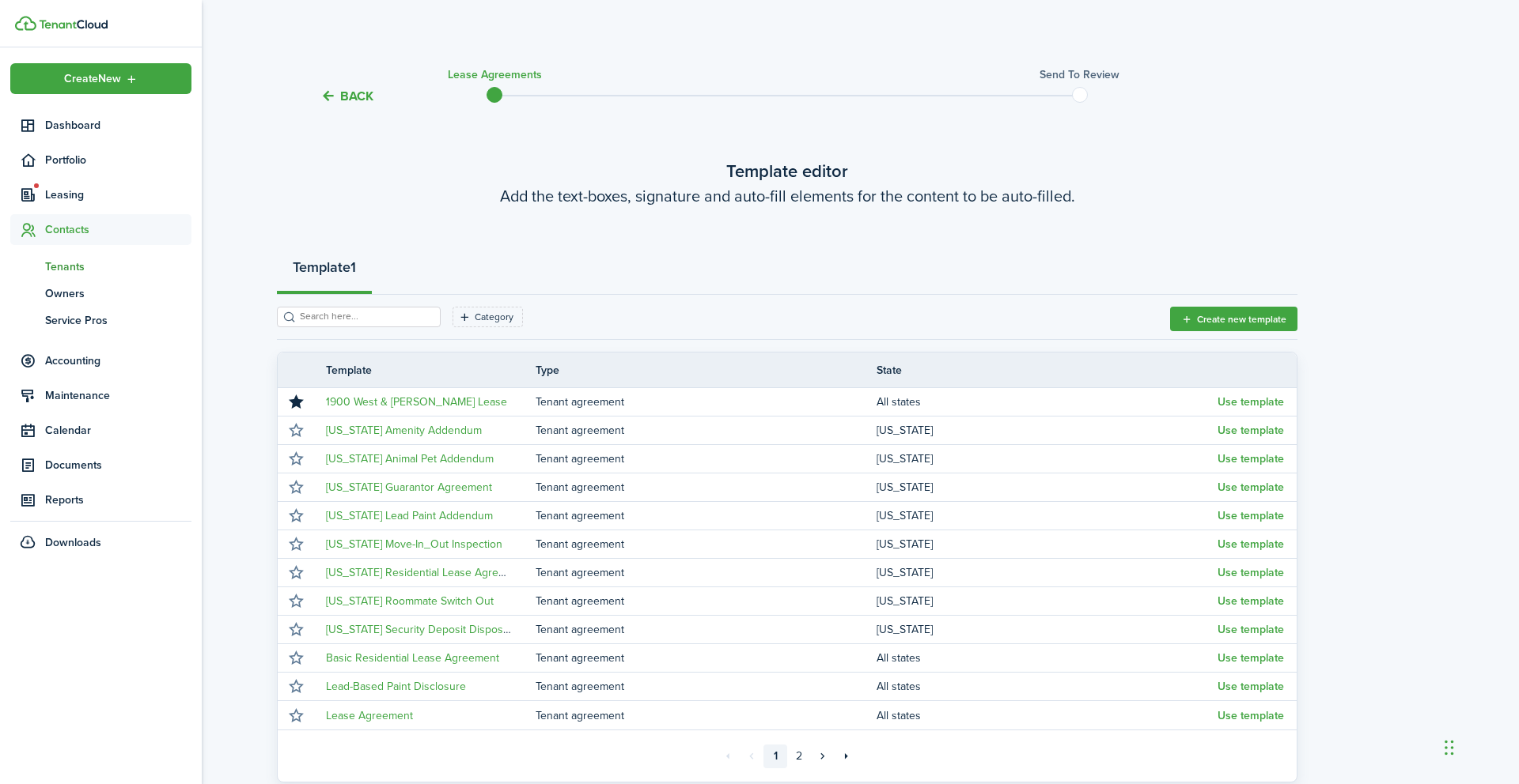
click at [68, 268] on span "Tenants" at bounding box center [118, 266] width 146 height 16
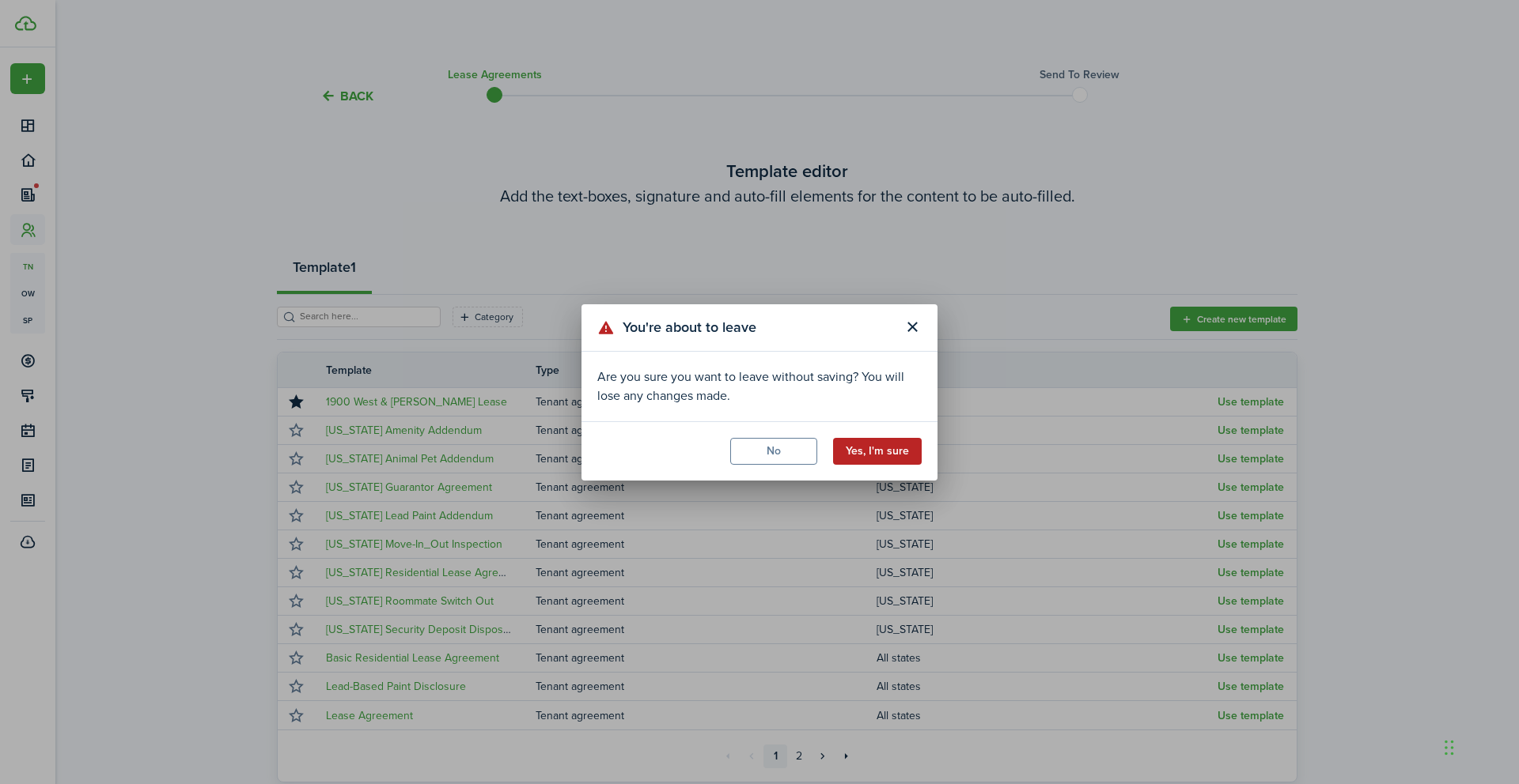
click at [895, 453] on button "Yes, I'm sure" at bounding box center [877, 451] width 88 height 27
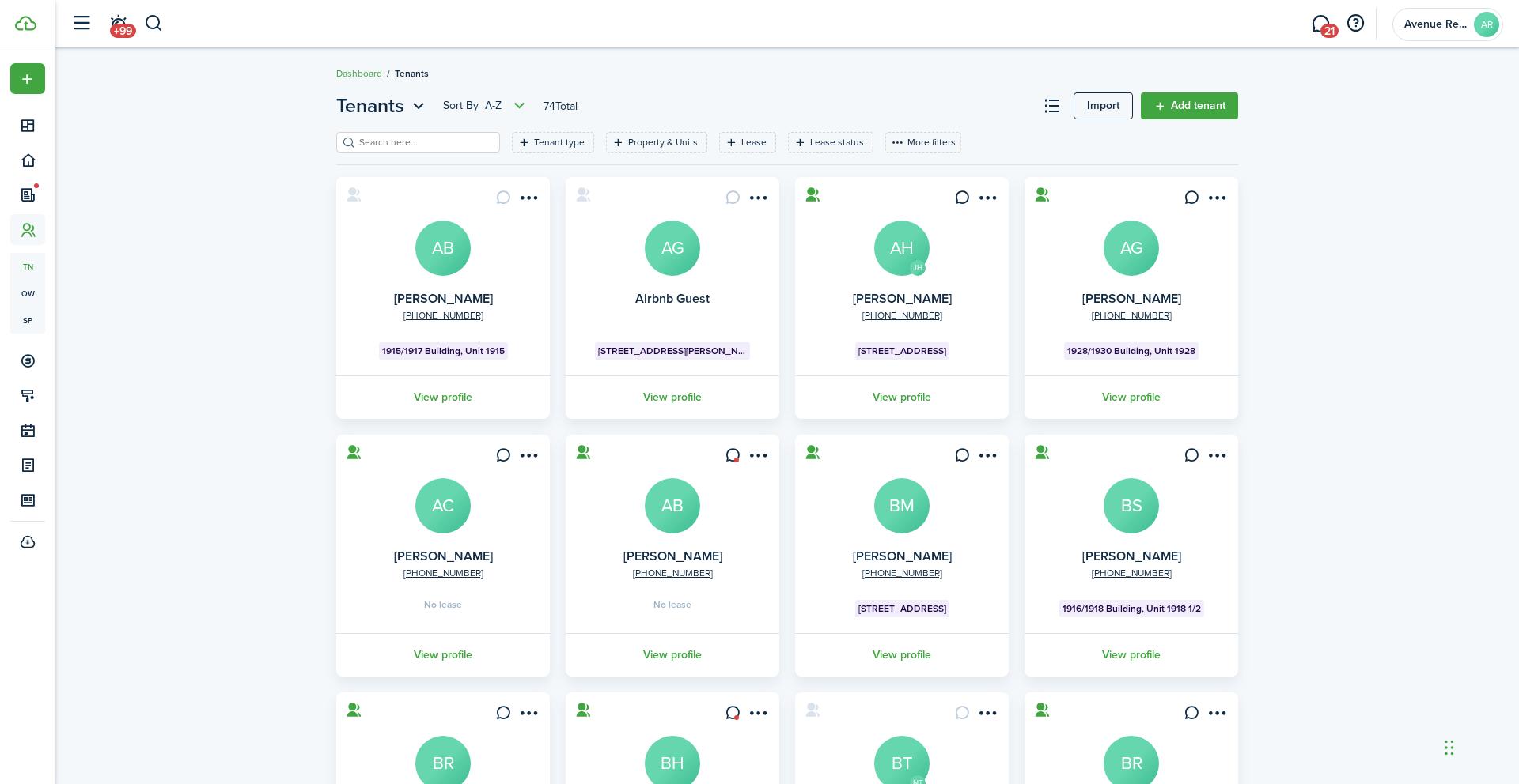
click at [421, 140] on input "search" at bounding box center [425, 143] width 140 height 15
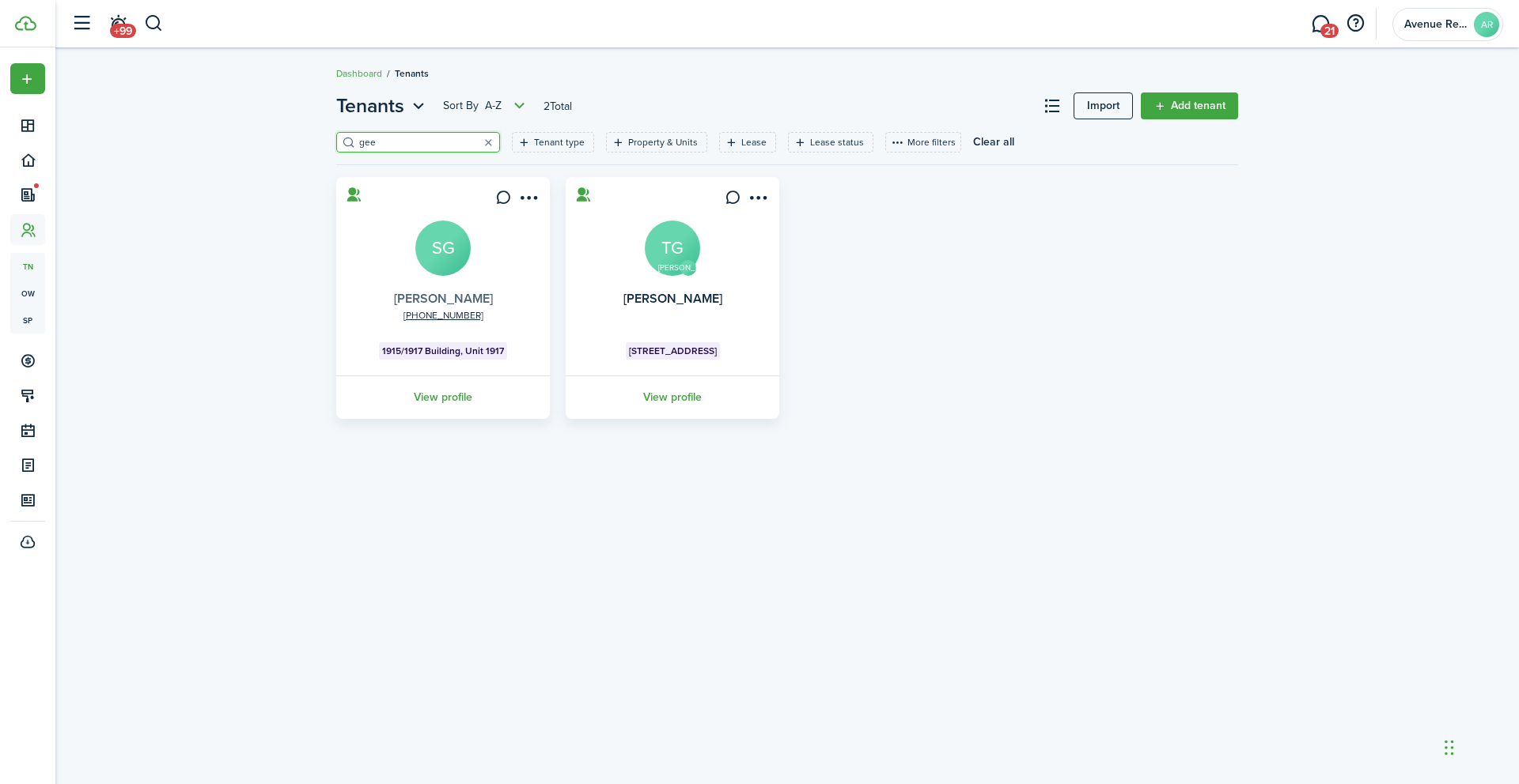
type input "gee"
click at [459, 300] on link "[PERSON_NAME]" at bounding box center [443, 298] width 98 height 18
